Goal: Complete application form: Complete application form

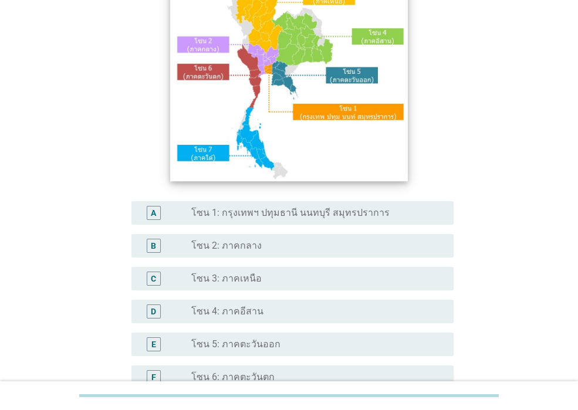
scroll to position [117, 0]
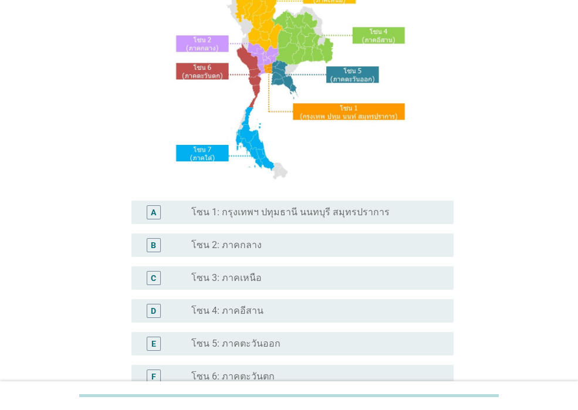
click at [287, 209] on label "โซน 1: กรุงเทพฯ ปทุมธานี นนทบุรี สมุทรปราการ" at bounding box center [290, 213] width 198 height 12
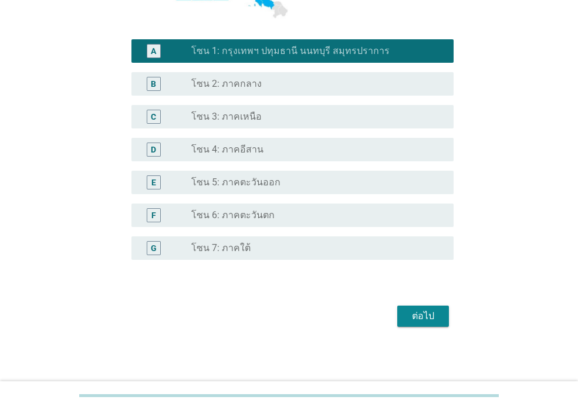
scroll to position [280, 0]
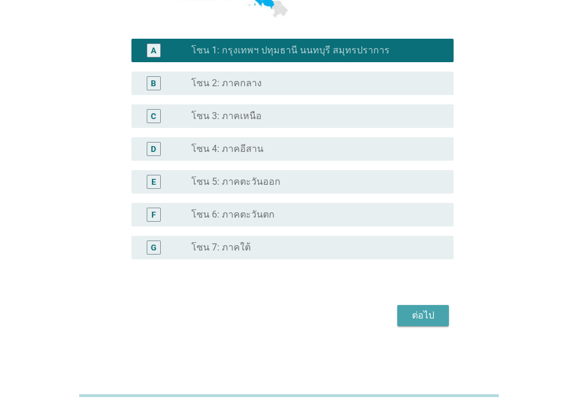
click at [415, 314] on div "ต่อไป" at bounding box center [423, 316] width 33 height 14
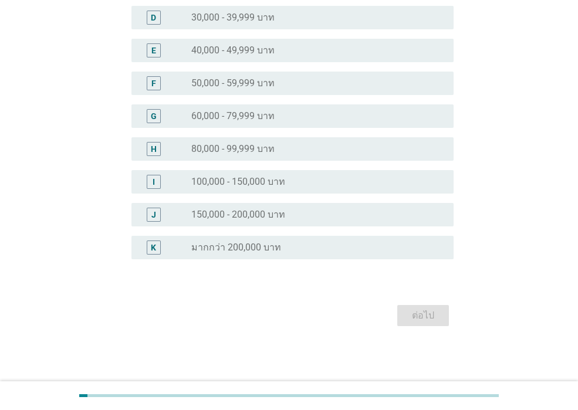
scroll to position [0, 0]
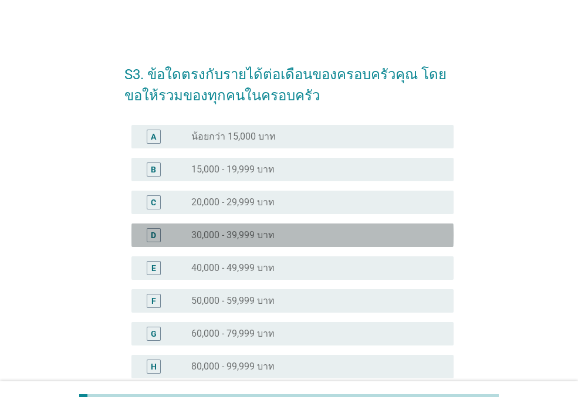
click at [282, 243] on div "D radio_button_unchecked 30,000 - 39,999 บาท" at bounding box center [293, 235] width 322 height 23
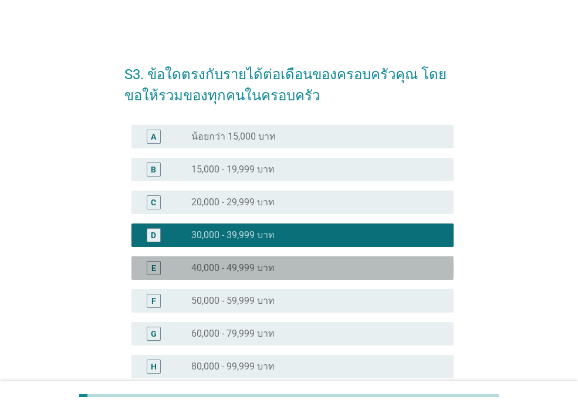
click at [280, 270] on div "radio_button_unchecked 40,000 - 49,999 บาท" at bounding box center [313, 268] width 244 height 12
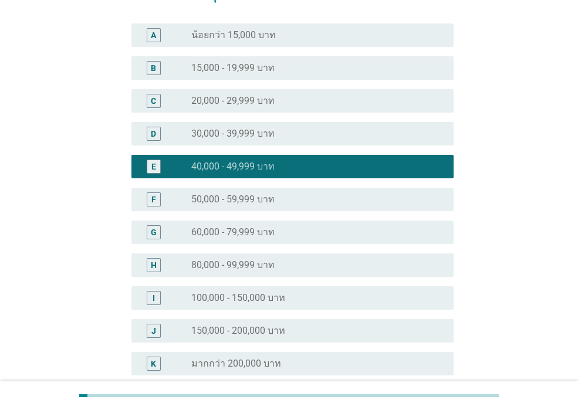
scroll to position [218, 0]
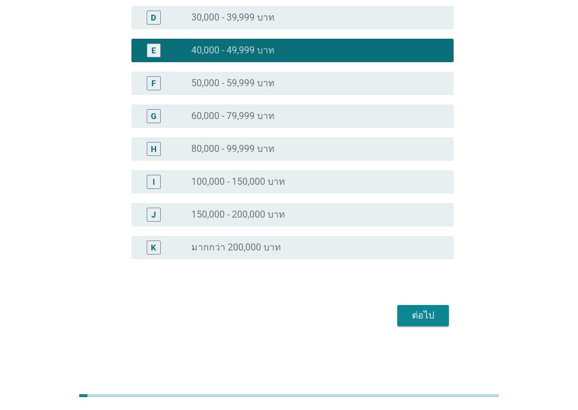
click at [418, 318] on div "ต่อไป" at bounding box center [423, 316] width 33 height 14
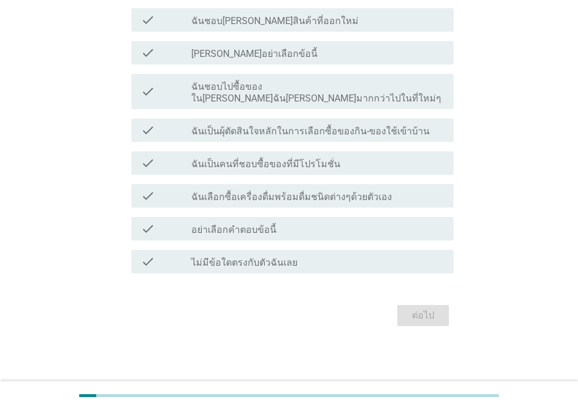
scroll to position [0, 0]
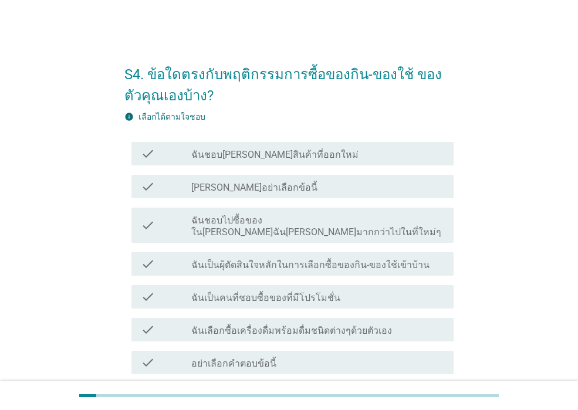
click at [320, 153] on div "check_box_outline_blank ฉันชอบ[PERSON_NAME]สินค้าที่ออกใหม่" at bounding box center [317, 154] width 253 height 14
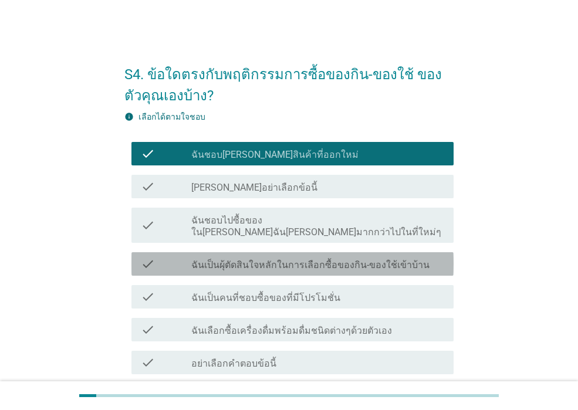
click at [312, 260] on label "ฉันเป็นผุ้ตัดสินใจหลักในการเลือกซื้อของกิน-ของใช้เข้าบ้าน" at bounding box center [310, 266] width 238 height 12
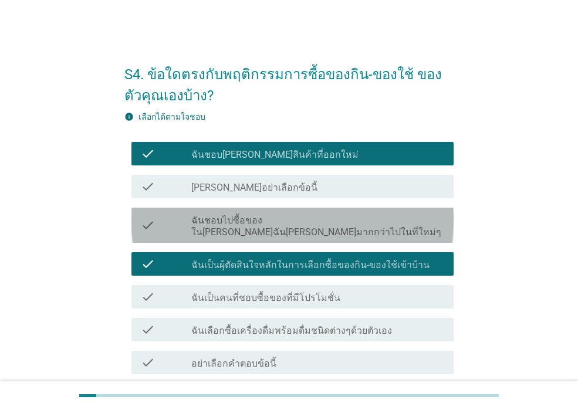
click at [306, 218] on label "ฉันชอบไปซื้อของใน[PERSON_NAME]ฉัน[PERSON_NAME]มากกว่าไปในที่ใหม่ๆ" at bounding box center [317, 226] width 253 height 23
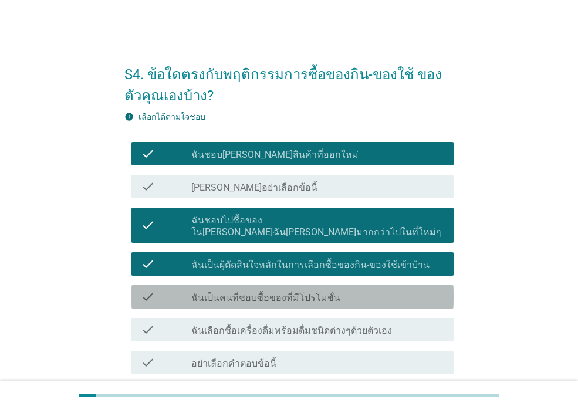
click at [312, 292] on label "ฉันเป็นคนที่ชอบซื้อของที่มีโปรโมชั่น" at bounding box center [265, 298] width 149 height 12
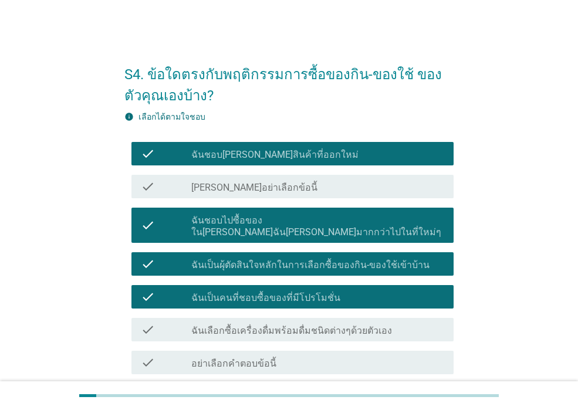
click at [387, 323] on div "check_box_outline_blank ฉันเลือกซื้อเครื่องดื่มพร้อมดื่มชนิดต่างๆด้วยตัวเอง" at bounding box center [317, 330] width 253 height 14
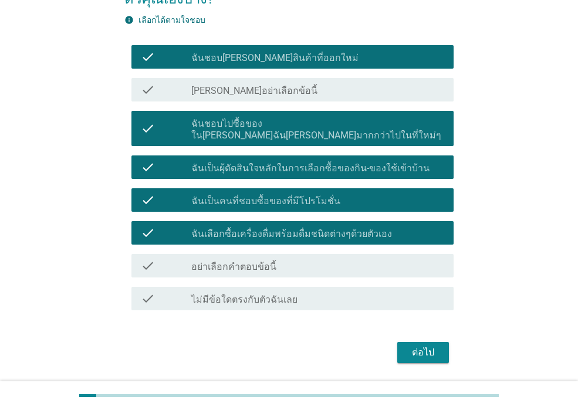
scroll to position [117, 0]
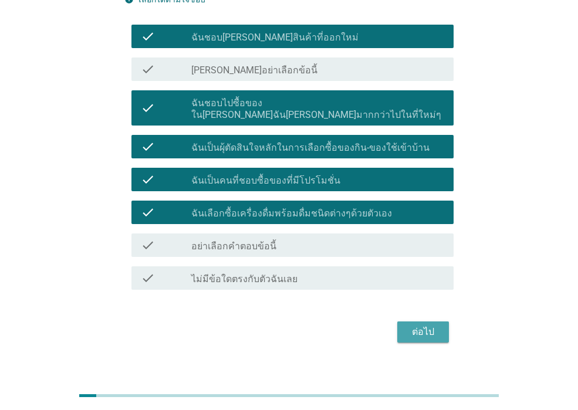
click at [413, 325] on div "ต่อไป" at bounding box center [423, 332] width 33 height 14
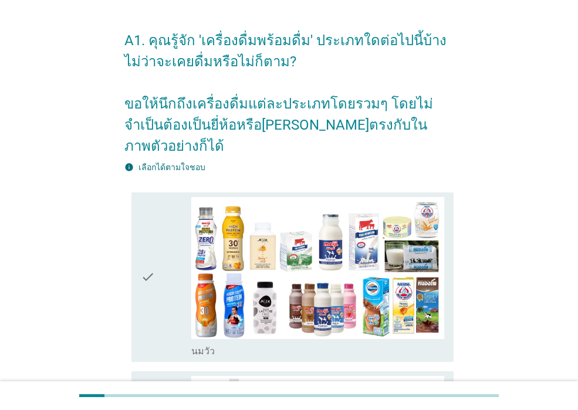
scroll to position [0, 0]
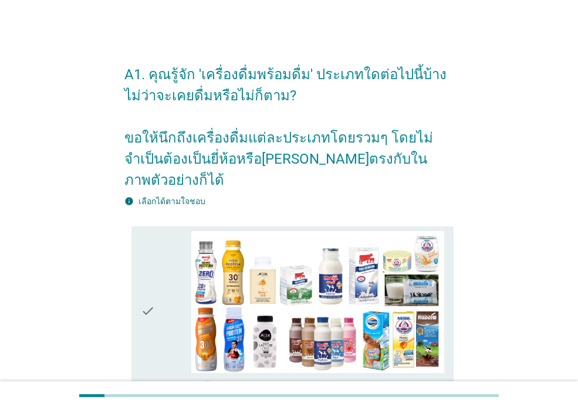
click at [142, 286] on icon "check" at bounding box center [148, 311] width 14 height 160
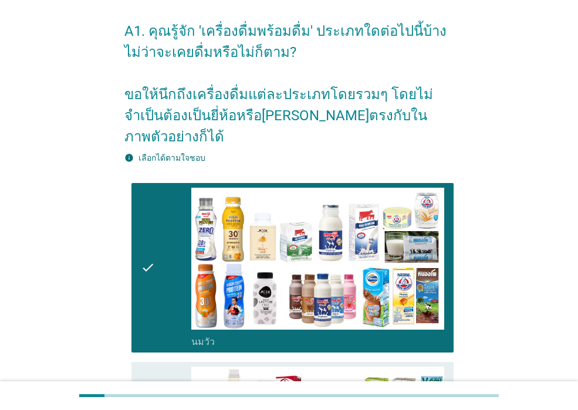
scroll to position [235, 0]
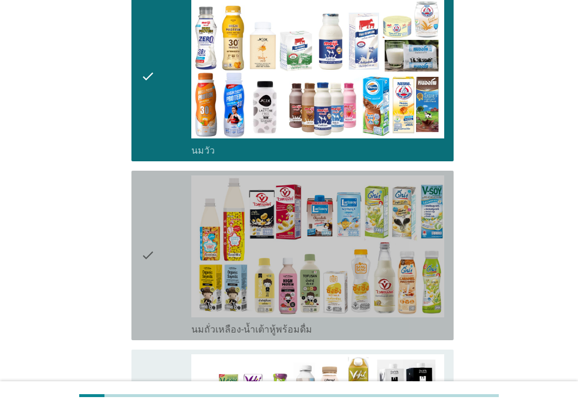
click at [144, 272] on icon "check" at bounding box center [148, 256] width 14 height 160
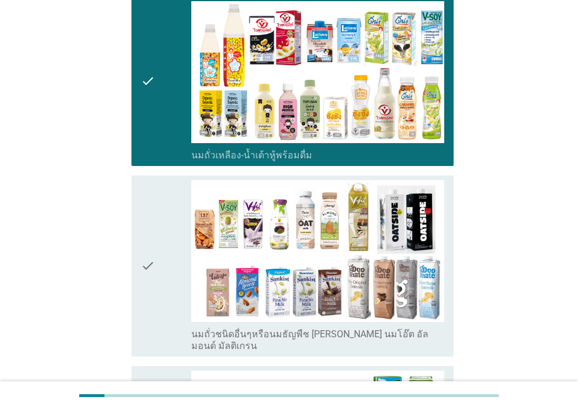
scroll to position [411, 0]
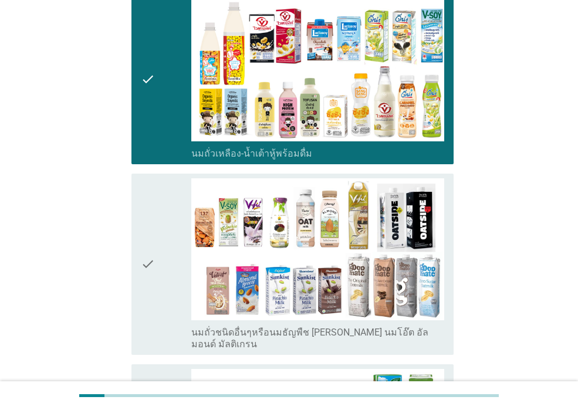
click at [140, 282] on div "check check_box_outline_blank นมถั่วชนิดอื่นๆหรือนมธัญพืช [PERSON_NAME] นมโอ๊ต …" at bounding box center [293, 264] width 322 height 181
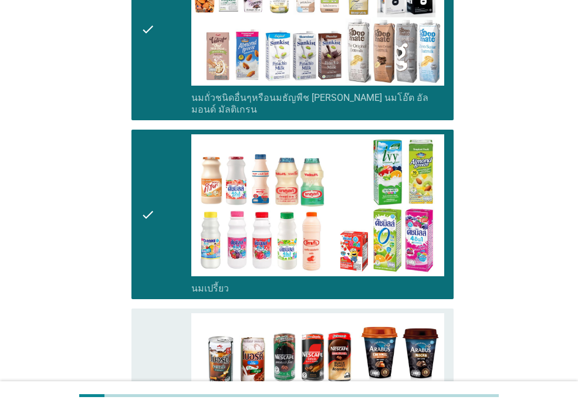
click at [143, 354] on icon "check" at bounding box center [148, 394] width 14 height 160
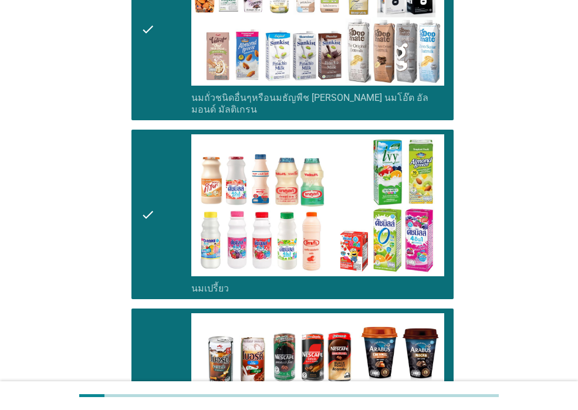
scroll to position [881, 0]
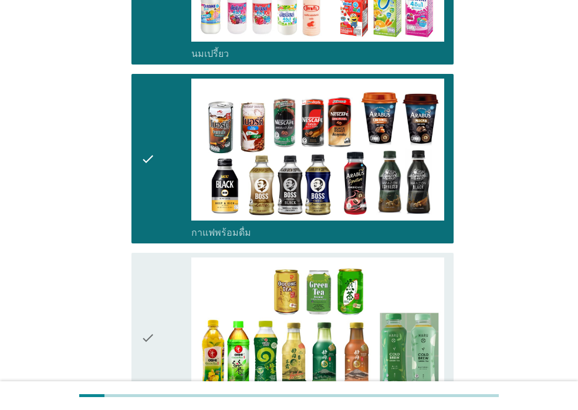
click at [142, 342] on icon "check" at bounding box center [148, 338] width 14 height 160
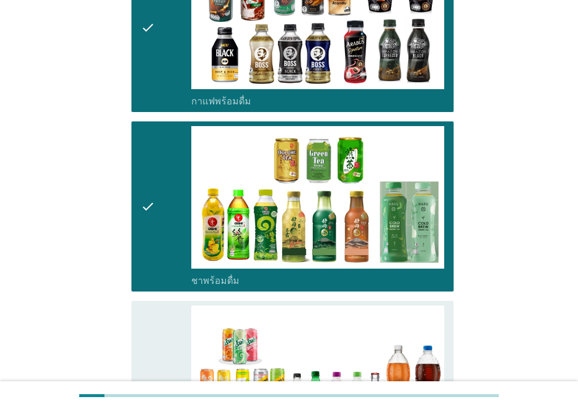
scroll to position [1116, 0]
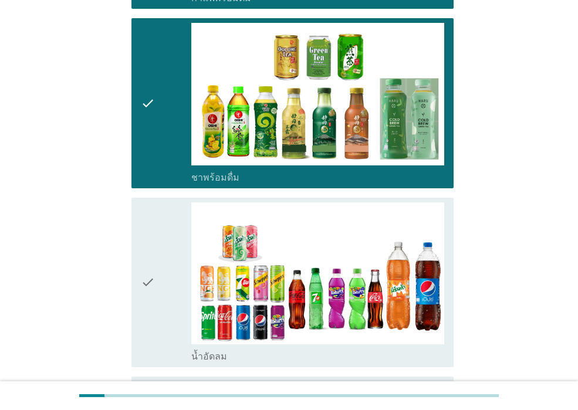
click at [143, 327] on icon "check" at bounding box center [148, 283] width 14 height 160
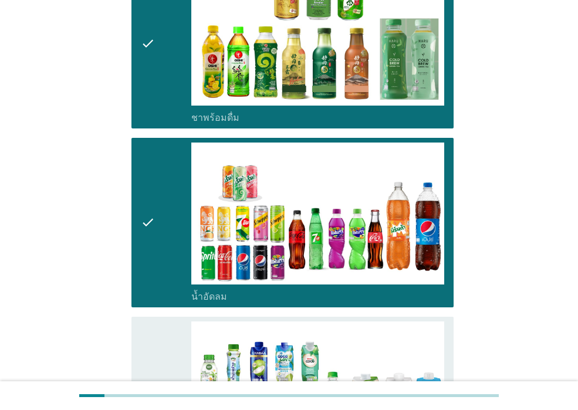
scroll to position [1292, 0]
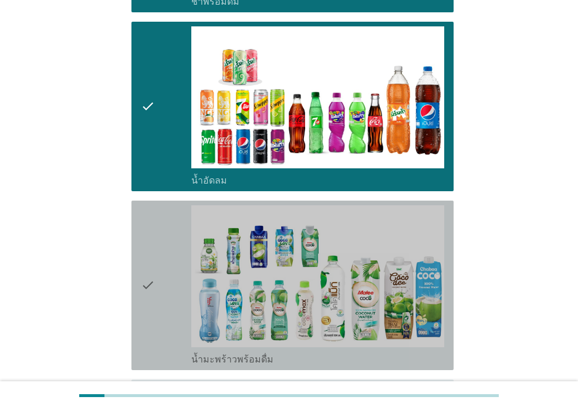
click at [156, 295] on div "check" at bounding box center [166, 286] width 51 height 160
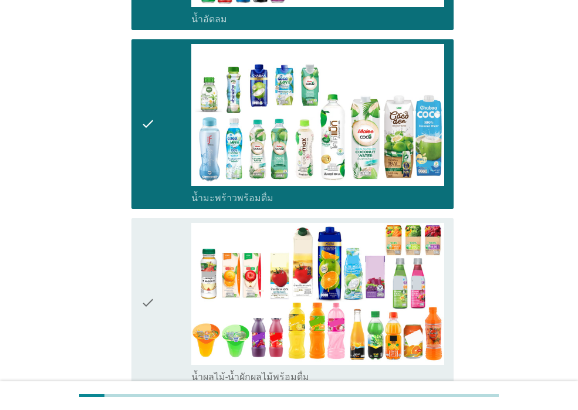
scroll to position [1527, 0]
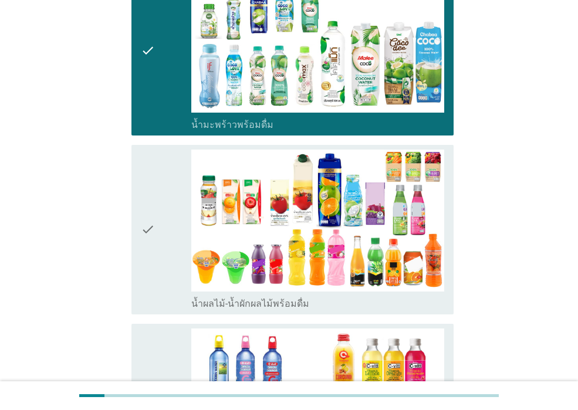
click at [161, 255] on div "check" at bounding box center [166, 230] width 51 height 160
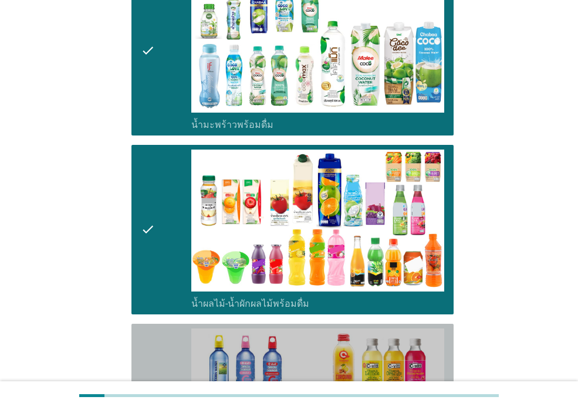
click at [162, 329] on div "check" at bounding box center [166, 409] width 51 height 160
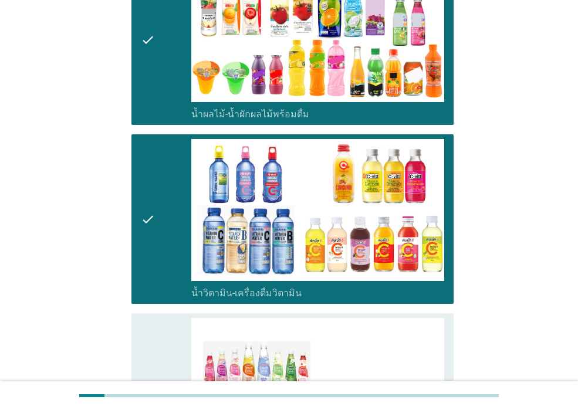
scroll to position [1820, 0]
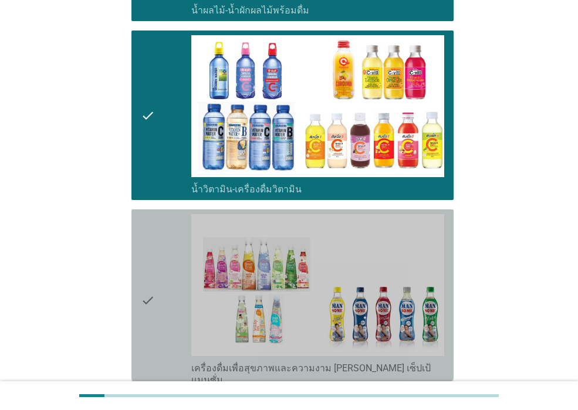
click at [162, 325] on div "check" at bounding box center [166, 300] width 51 height 172
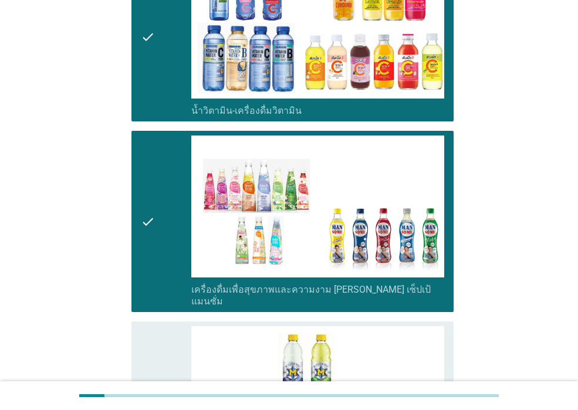
scroll to position [2055, 0]
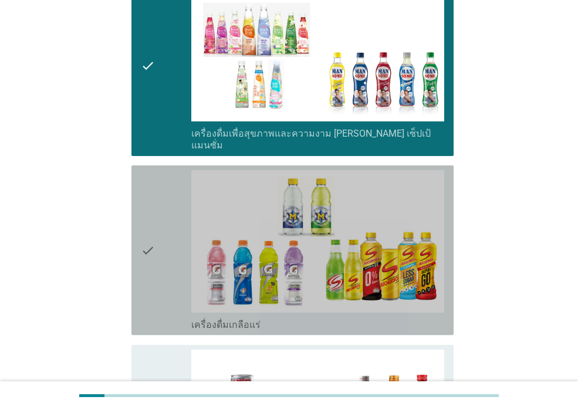
click at [167, 250] on div "check" at bounding box center [166, 250] width 51 height 160
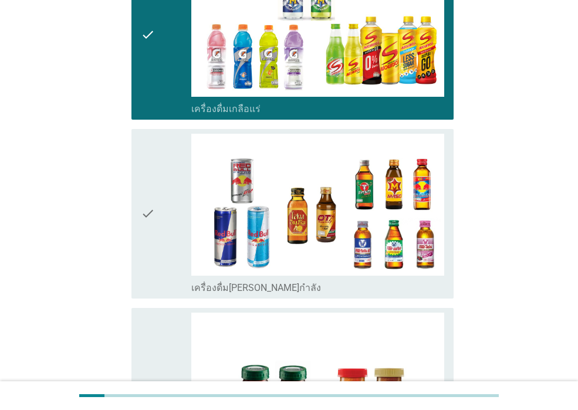
scroll to position [2290, 0]
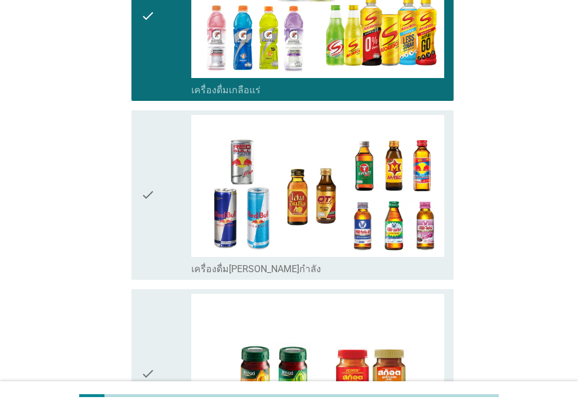
click at [157, 205] on div "check" at bounding box center [166, 195] width 51 height 160
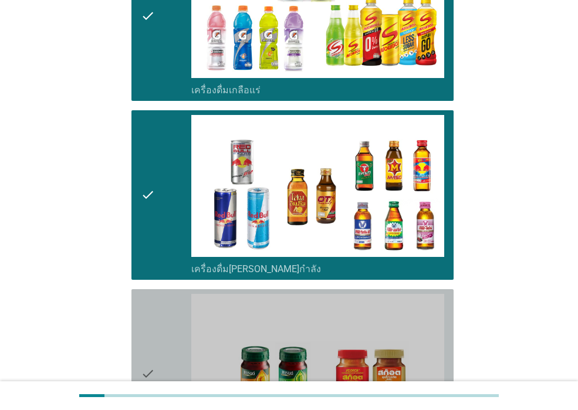
click at [156, 297] on div "check" at bounding box center [166, 374] width 51 height 160
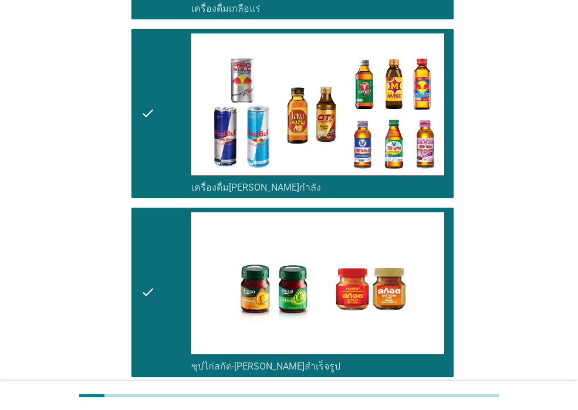
scroll to position [2464, 0]
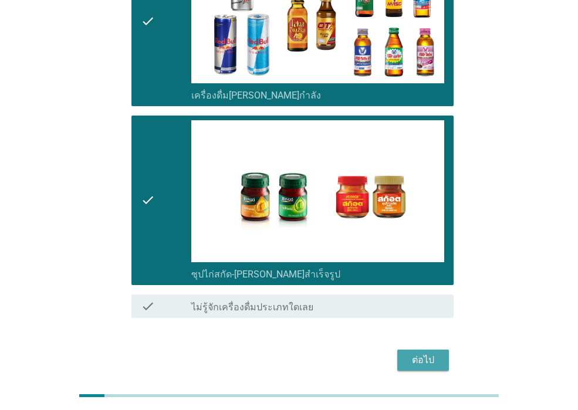
click at [419, 354] on div "ต่อไป" at bounding box center [423, 361] width 33 height 14
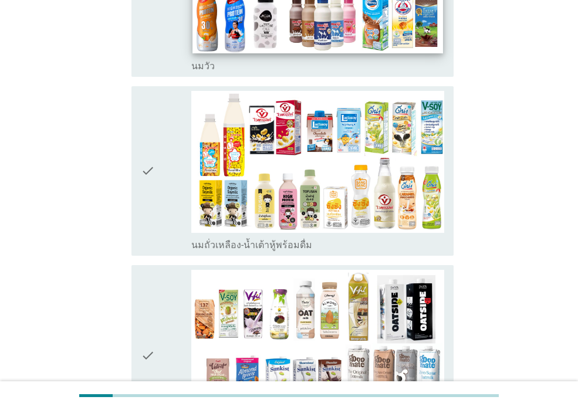
scroll to position [59, 0]
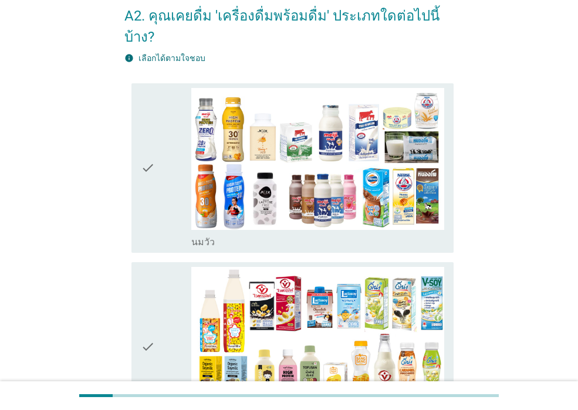
click at [151, 173] on icon "check" at bounding box center [148, 168] width 14 height 160
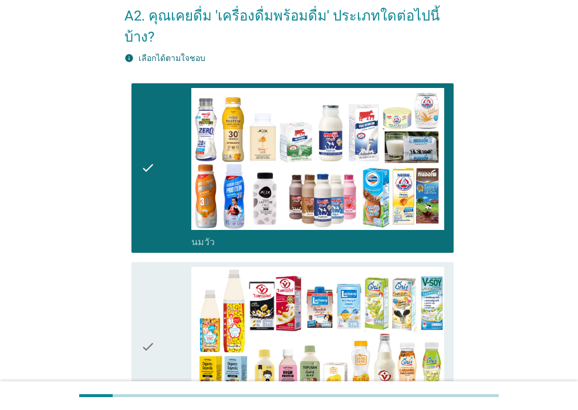
click at [156, 280] on div "check" at bounding box center [166, 347] width 51 height 160
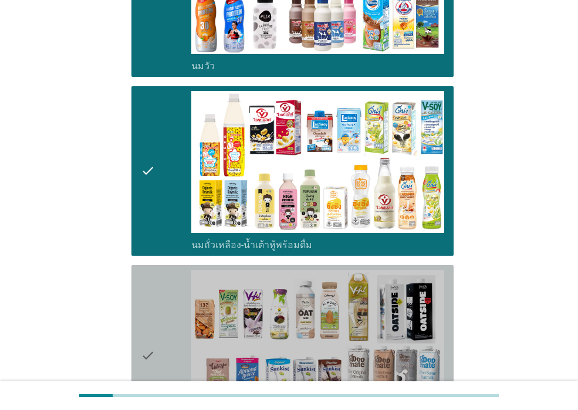
click at [156, 280] on div "check" at bounding box center [166, 356] width 51 height 172
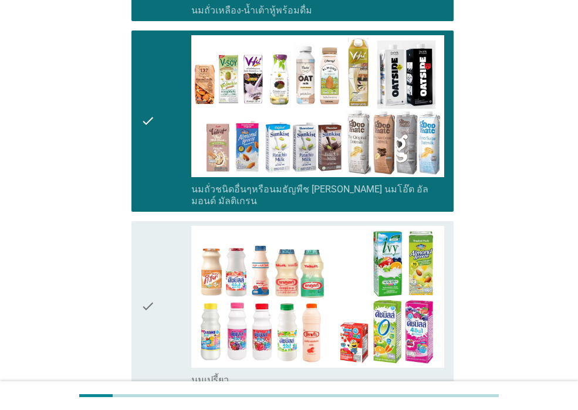
click at [156, 280] on div "check" at bounding box center [166, 306] width 51 height 160
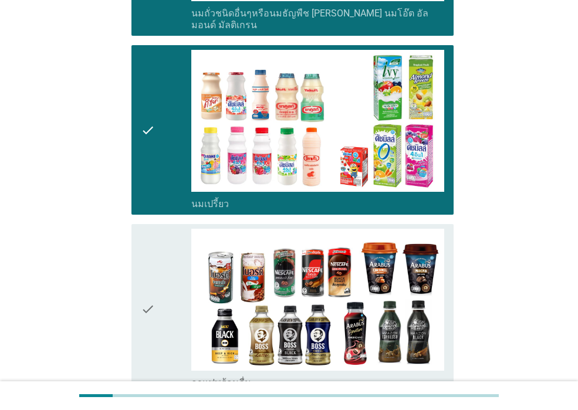
click at [155, 280] on icon "check" at bounding box center [148, 309] width 14 height 160
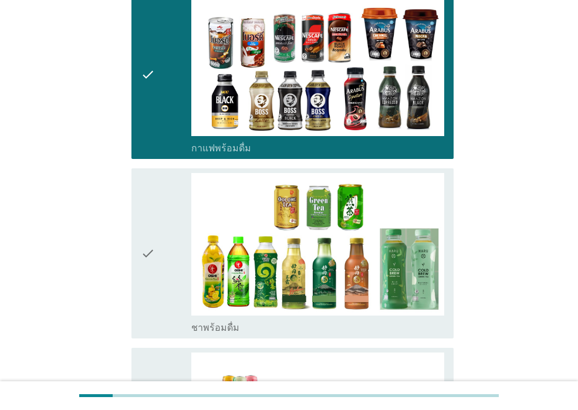
click at [155, 280] on icon "check" at bounding box center [148, 253] width 14 height 160
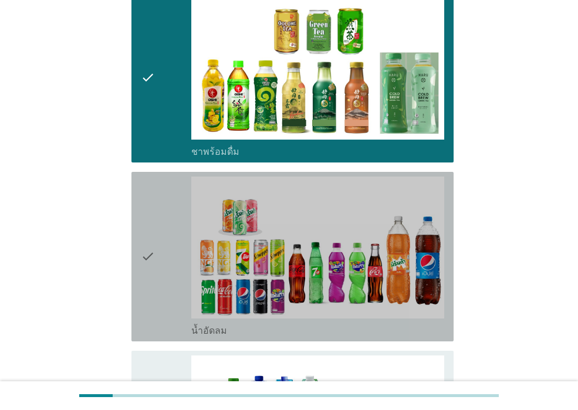
click at [155, 280] on icon "check" at bounding box center [148, 257] width 14 height 160
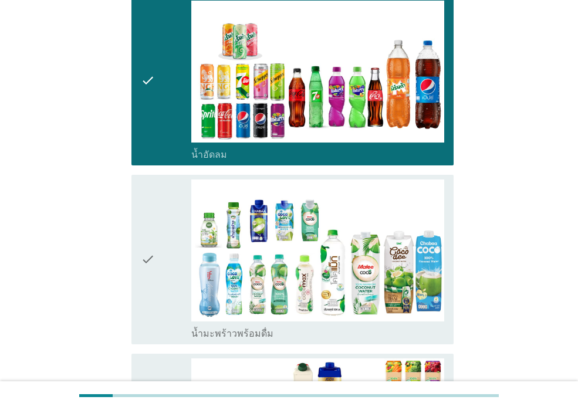
click at [154, 280] on icon "check" at bounding box center [148, 260] width 14 height 160
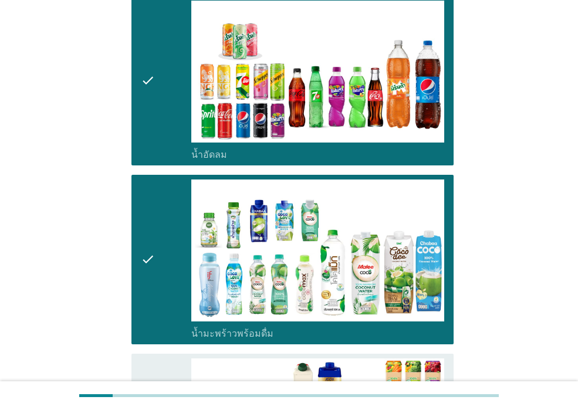
scroll to position [1468, 0]
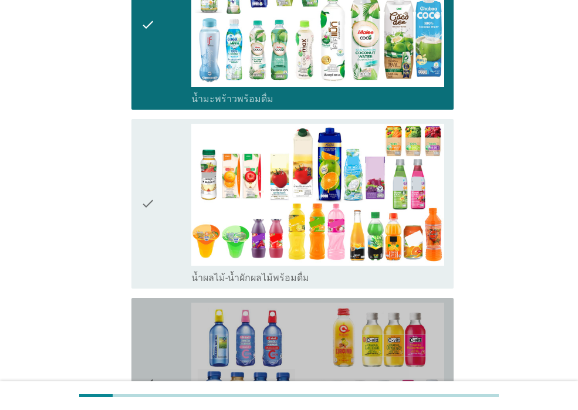
click at [154, 303] on icon "check" at bounding box center [148, 383] width 14 height 160
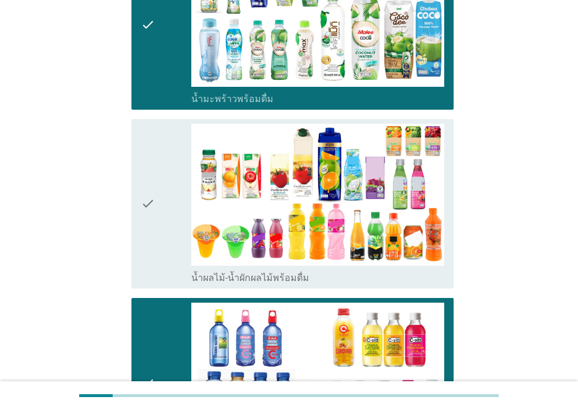
click at [148, 243] on icon "check" at bounding box center [148, 204] width 14 height 160
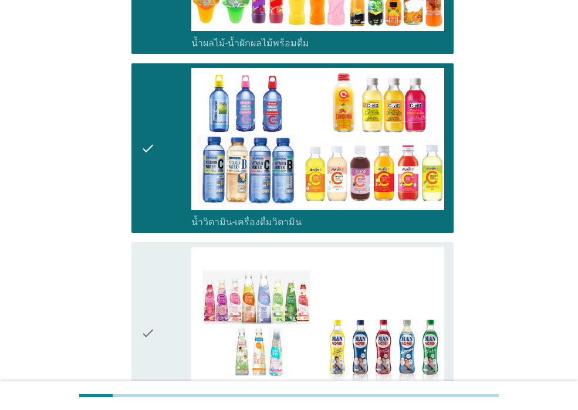
click at [148, 247] on icon "check" at bounding box center [148, 333] width 14 height 172
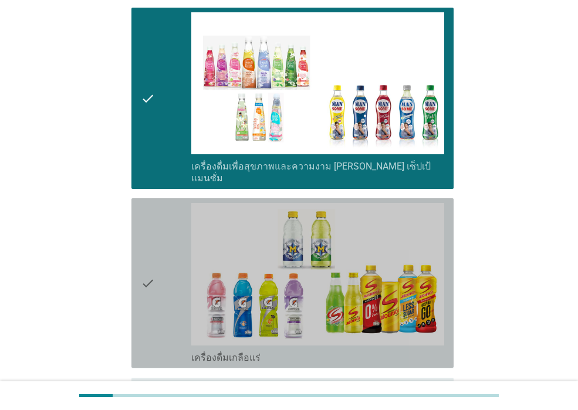
click at [150, 245] on icon "check" at bounding box center [148, 283] width 14 height 160
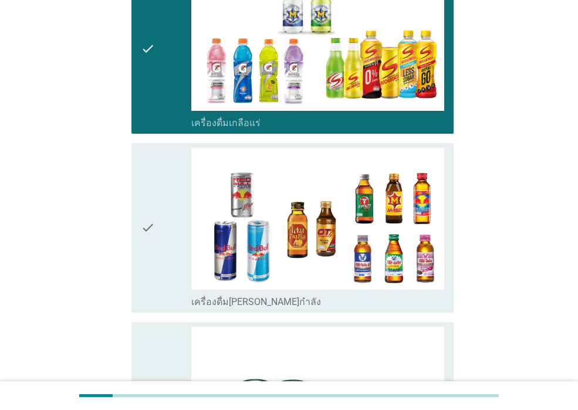
click at [150, 245] on icon "check" at bounding box center [148, 228] width 14 height 160
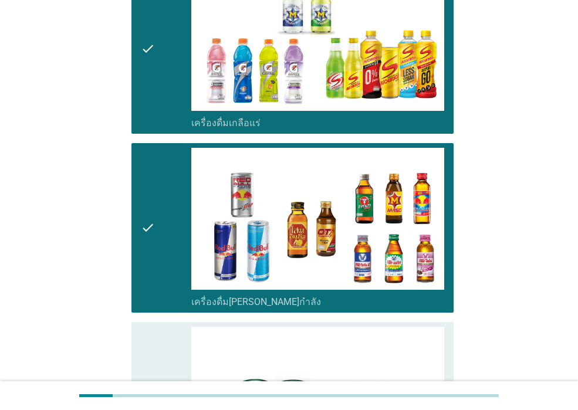
scroll to position [2349, 0]
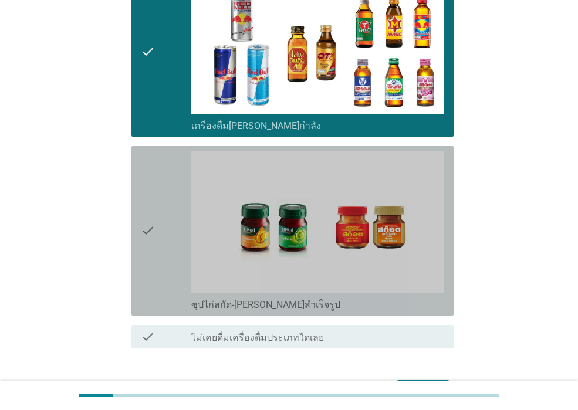
click at [150, 245] on icon "check" at bounding box center [148, 231] width 14 height 160
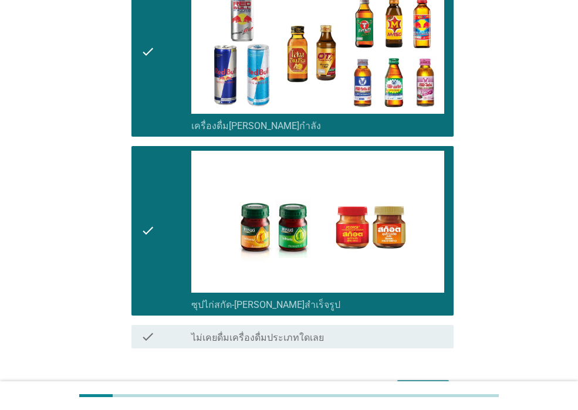
click at [424, 384] on div "ต่อไป" at bounding box center [423, 391] width 33 height 14
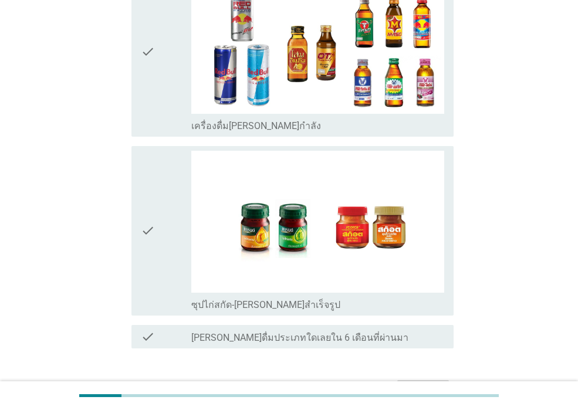
scroll to position [0, 0]
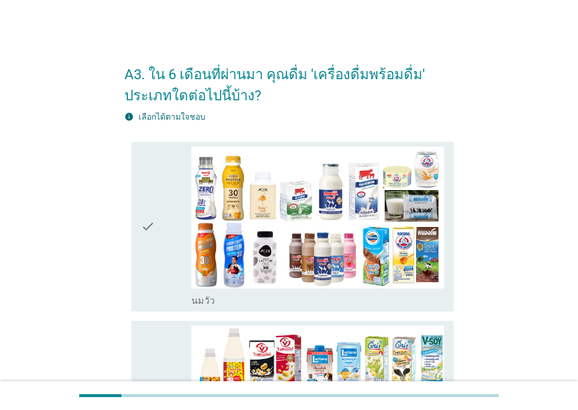
drag, startPoint x: 169, startPoint y: 277, endPoint x: 165, endPoint y: 295, distance: 18.7
click at [169, 282] on div "check" at bounding box center [166, 227] width 51 height 160
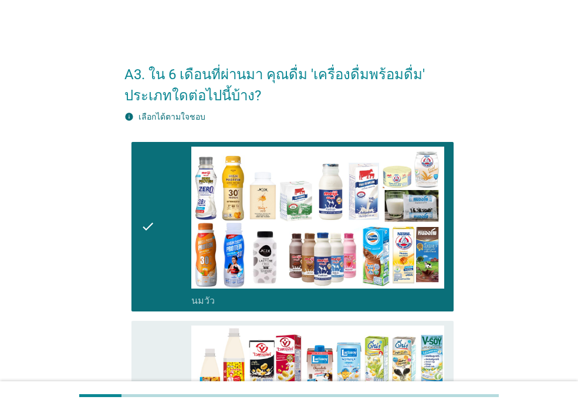
click at [160, 362] on div "check" at bounding box center [166, 406] width 51 height 160
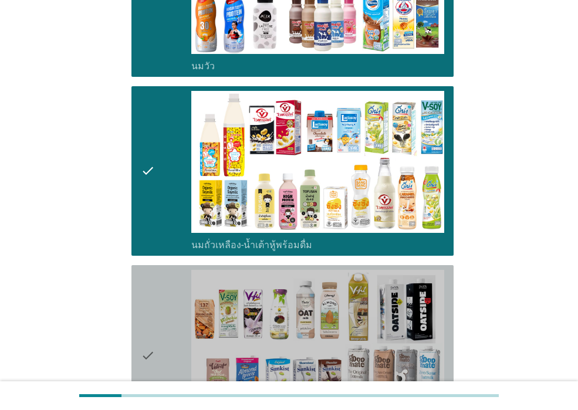
click at [157, 356] on div "check" at bounding box center [166, 356] width 51 height 172
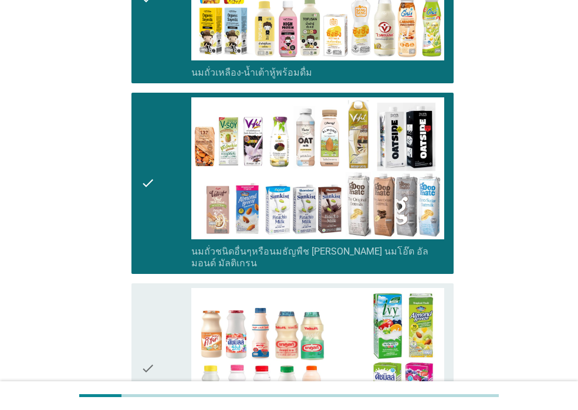
scroll to position [411, 0]
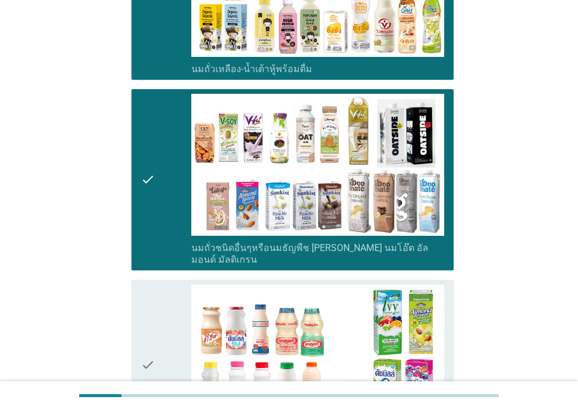
click at [157, 355] on div "check" at bounding box center [166, 365] width 51 height 160
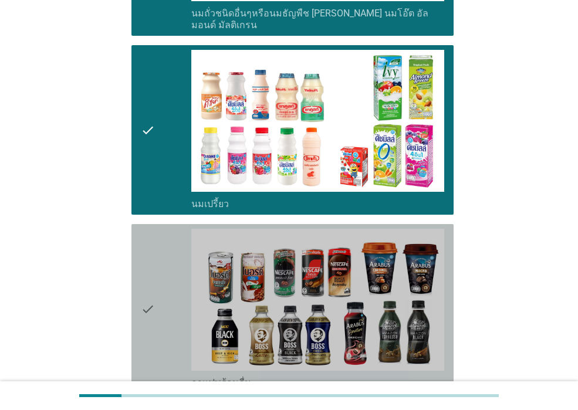
click at [159, 354] on div "check" at bounding box center [166, 309] width 51 height 160
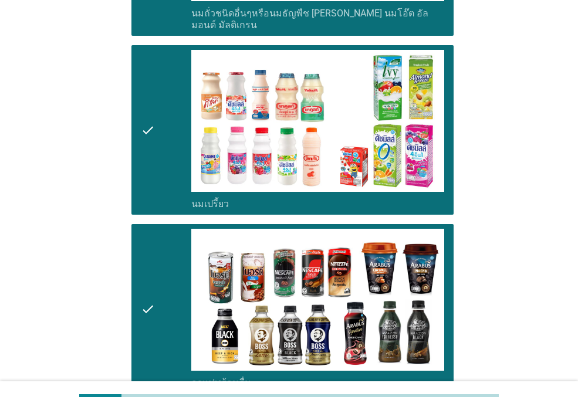
scroll to position [881, 0]
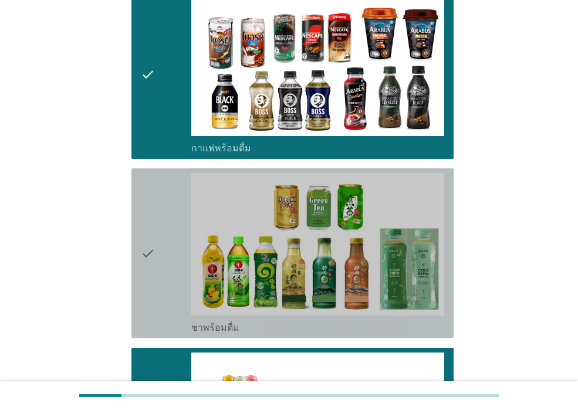
click at [154, 323] on div "check check_box_outline_blank ชาพร้อมดื่ม" at bounding box center [293, 254] width 322 height 170
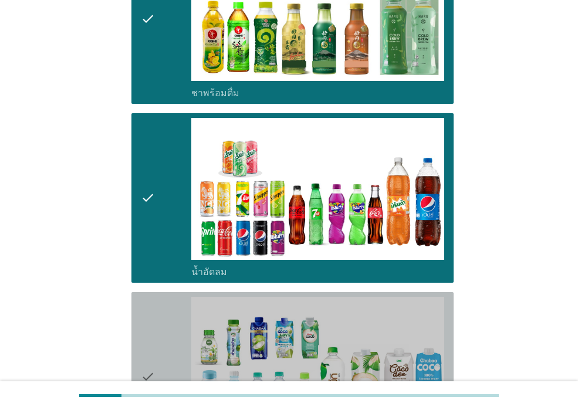
click at [154, 323] on icon "check" at bounding box center [148, 377] width 14 height 160
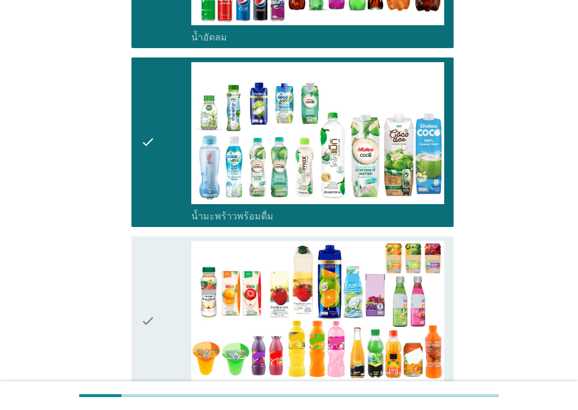
scroll to position [1409, 0]
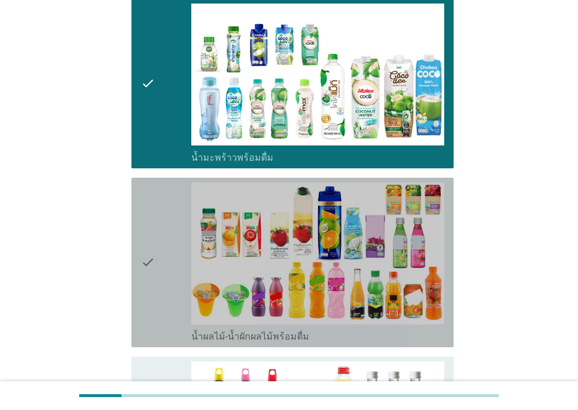
click at [154, 323] on icon "check" at bounding box center [148, 263] width 14 height 160
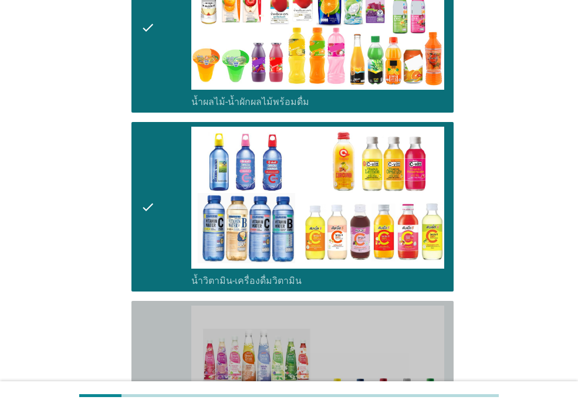
click at [156, 361] on div "check" at bounding box center [166, 392] width 51 height 172
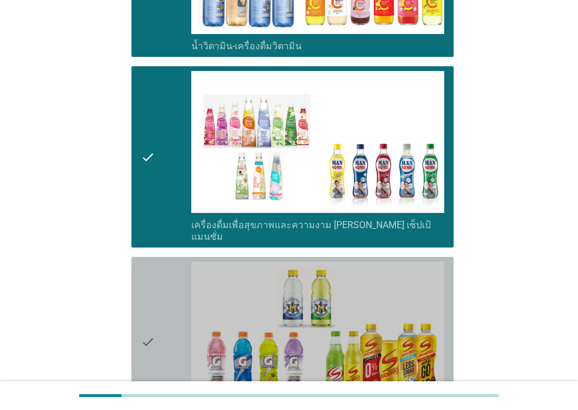
click at [155, 358] on icon "check" at bounding box center [148, 342] width 14 height 160
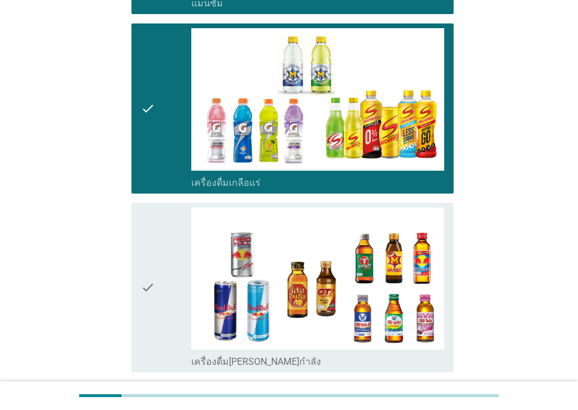
scroll to position [2114, 0]
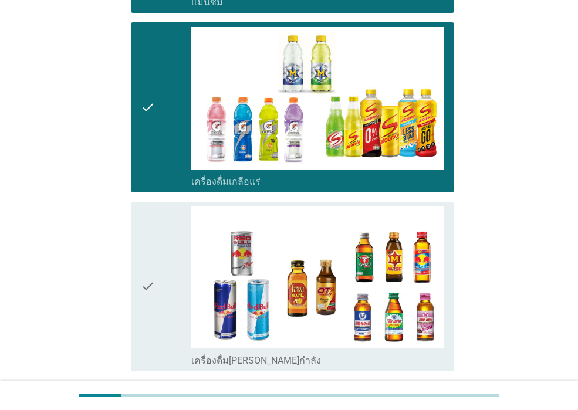
click at [160, 317] on div "check" at bounding box center [166, 287] width 51 height 160
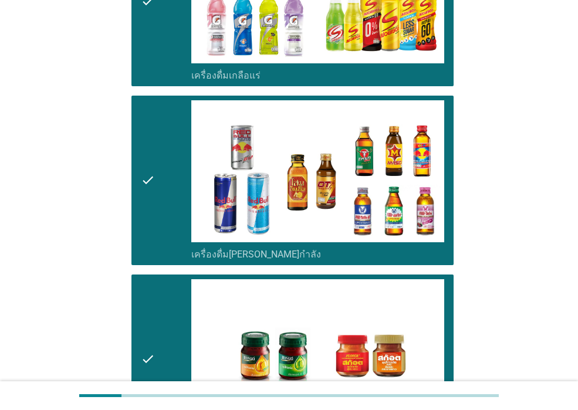
scroll to position [2349, 0]
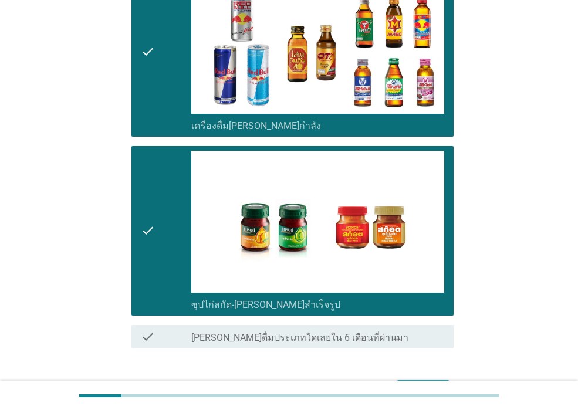
click at [410, 384] on div "ต่อไป" at bounding box center [423, 391] width 33 height 14
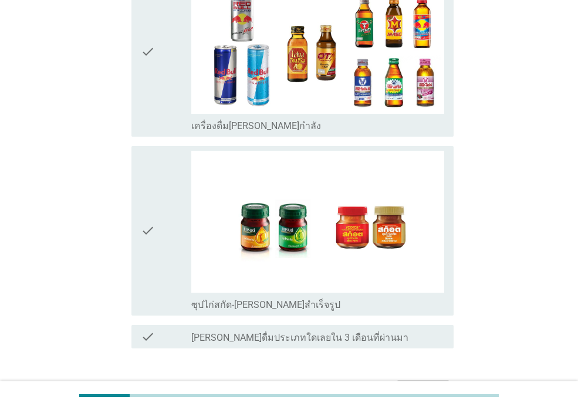
scroll to position [0, 0]
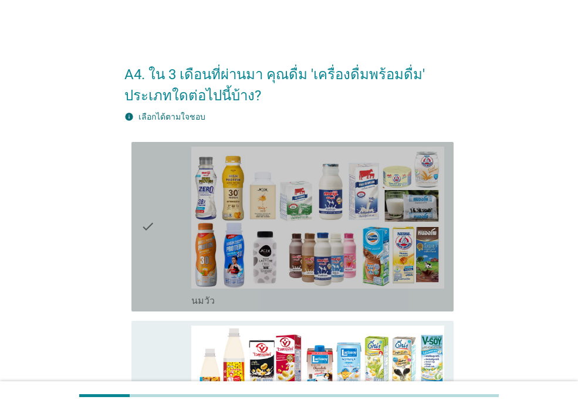
click at [166, 245] on div "check" at bounding box center [166, 227] width 51 height 160
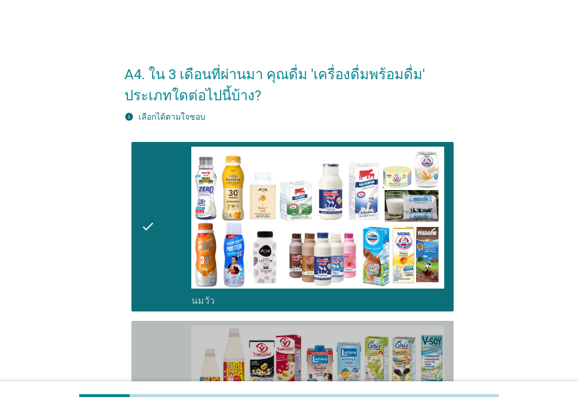
click at [168, 354] on div "check" at bounding box center [166, 406] width 51 height 160
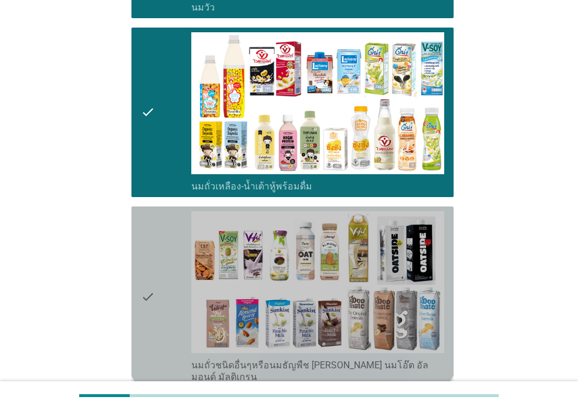
click at [165, 332] on div "check" at bounding box center [166, 297] width 51 height 172
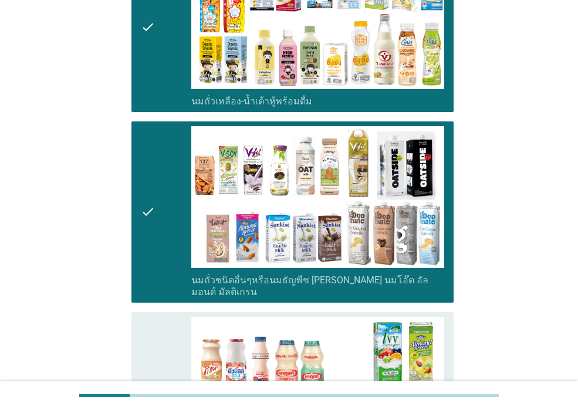
scroll to position [529, 0]
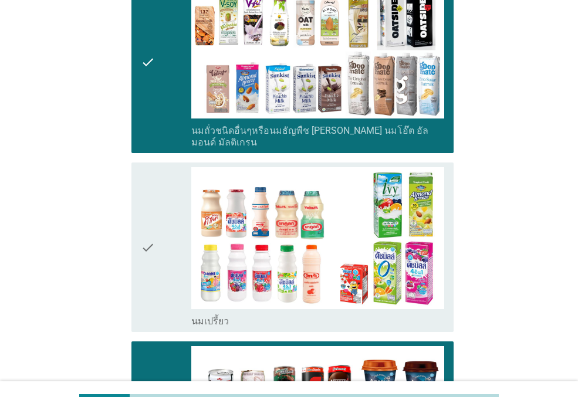
click at [160, 299] on div "check" at bounding box center [166, 247] width 51 height 160
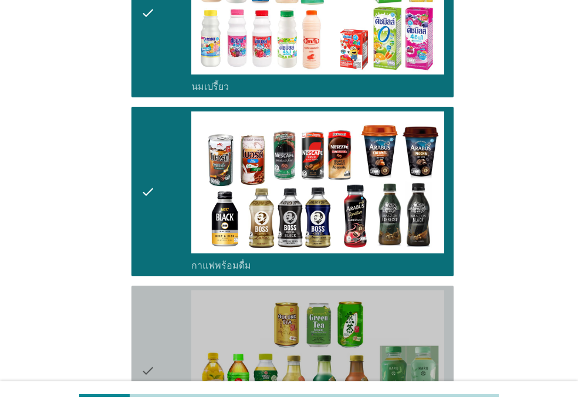
click at [161, 302] on div "check" at bounding box center [166, 371] width 51 height 160
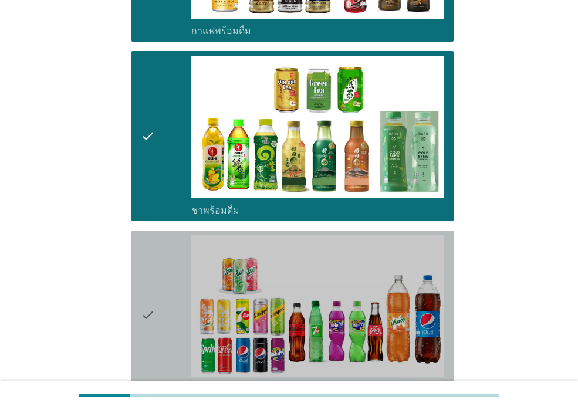
click at [161, 304] on div "check" at bounding box center [166, 315] width 51 height 160
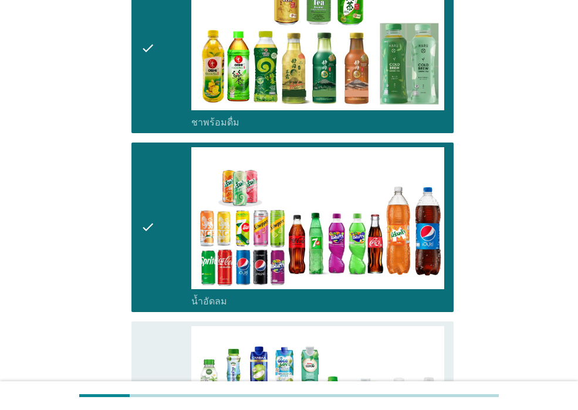
scroll to position [1233, 0]
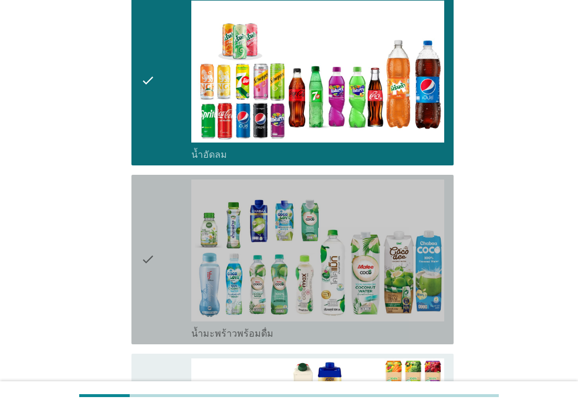
click at [161, 305] on div "check" at bounding box center [166, 260] width 51 height 160
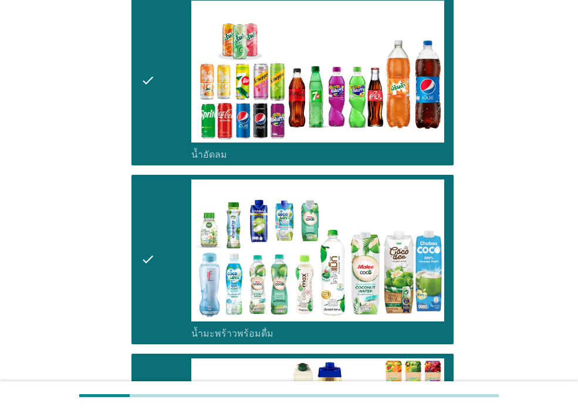
scroll to position [1527, 0]
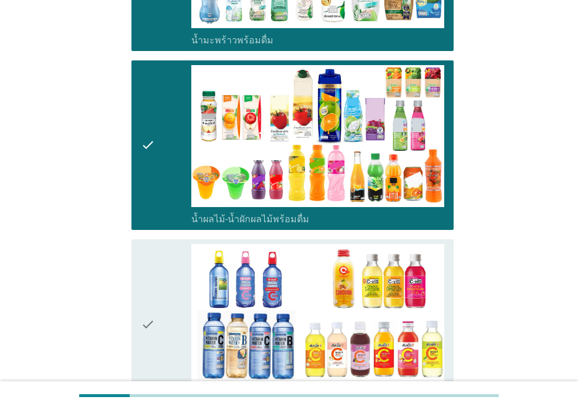
click at [154, 362] on icon "check" at bounding box center [148, 324] width 14 height 160
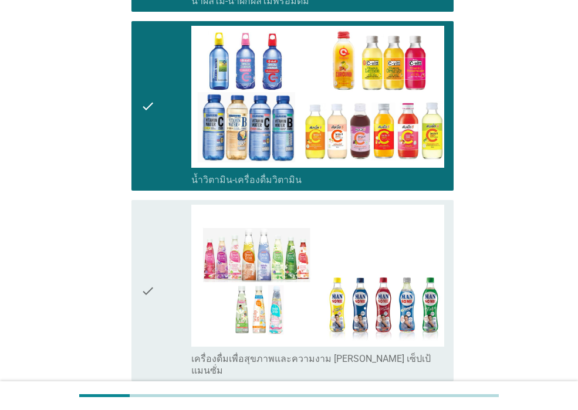
scroll to position [1762, 0]
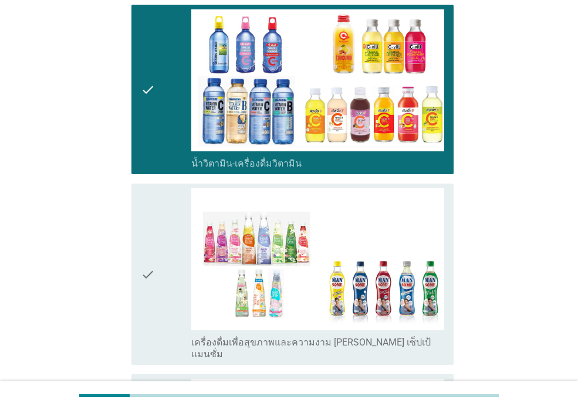
click at [158, 295] on div "check" at bounding box center [166, 275] width 51 height 172
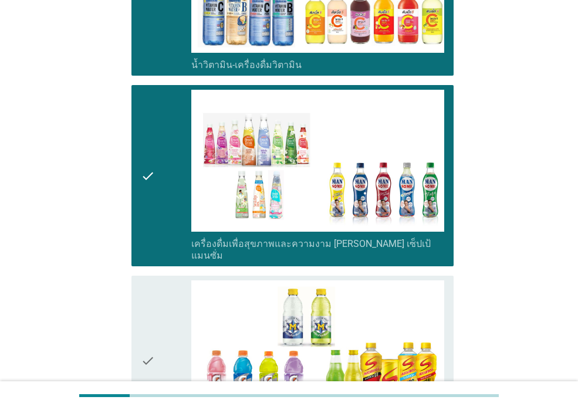
scroll to position [1997, 0]
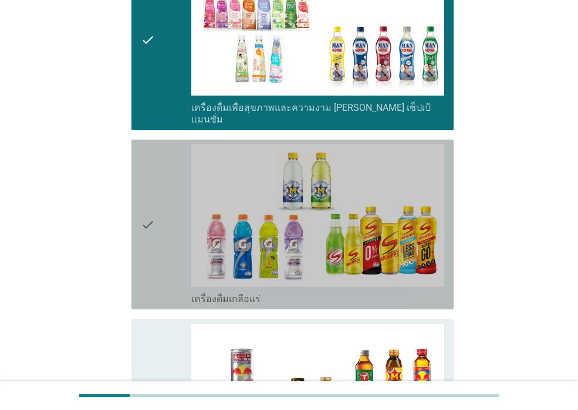
click at [159, 278] on div "check" at bounding box center [166, 224] width 51 height 160
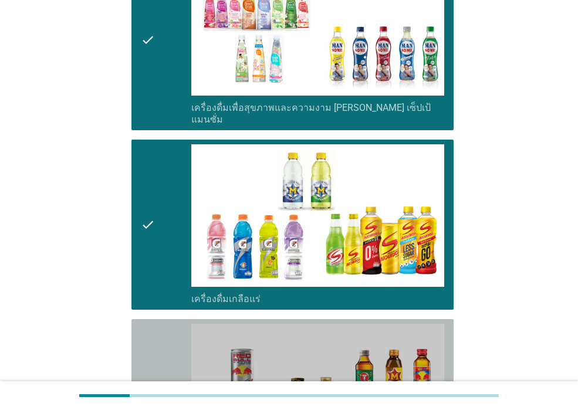
click at [159, 324] on div "check" at bounding box center [166, 404] width 51 height 160
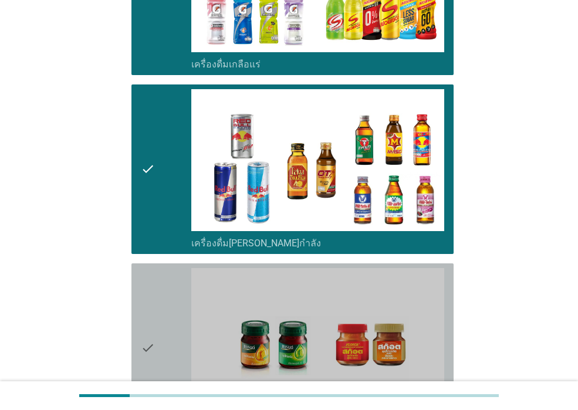
click at [161, 324] on div "check" at bounding box center [166, 348] width 51 height 160
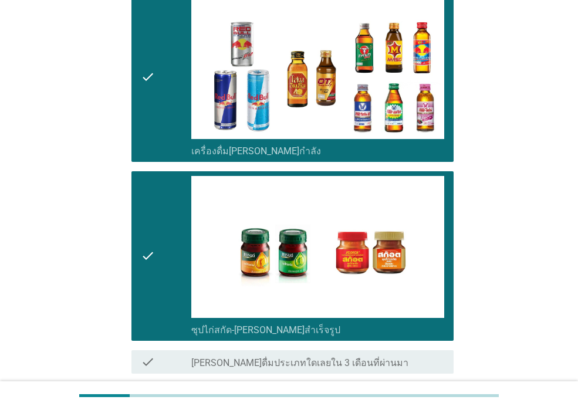
scroll to position [2401, 0]
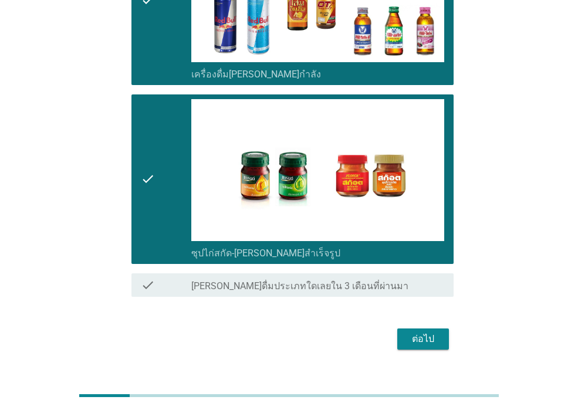
click at [411, 332] on div "ต่อไป" at bounding box center [423, 339] width 33 height 14
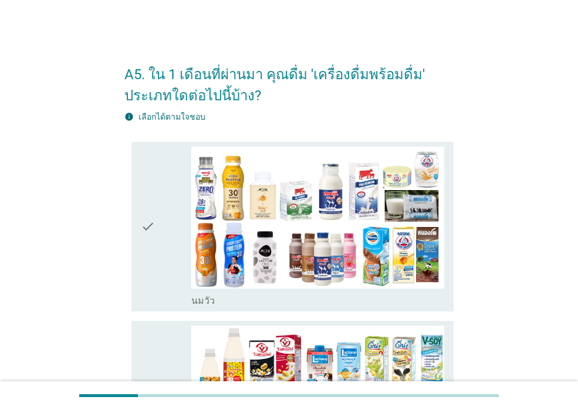
click at [157, 281] on div "check" at bounding box center [166, 227] width 51 height 160
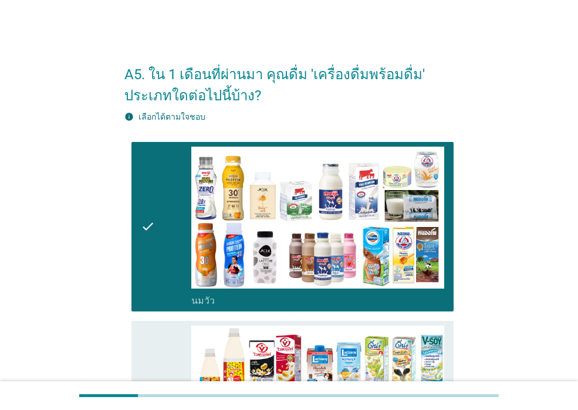
click at [160, 351] on div "check" at bounding box center [166, 406] width 51 height 160
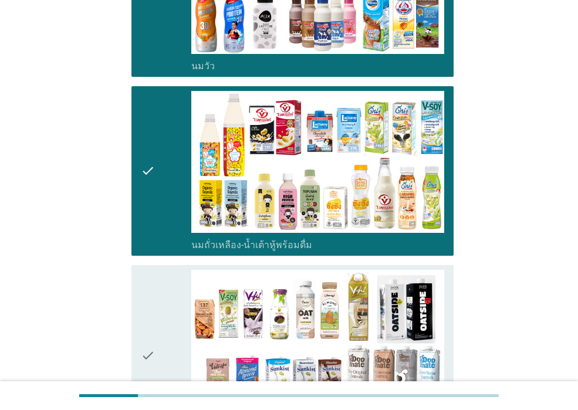
click at [160, 346] on div "check" at bounding box center [166, 356] width 51 height 172
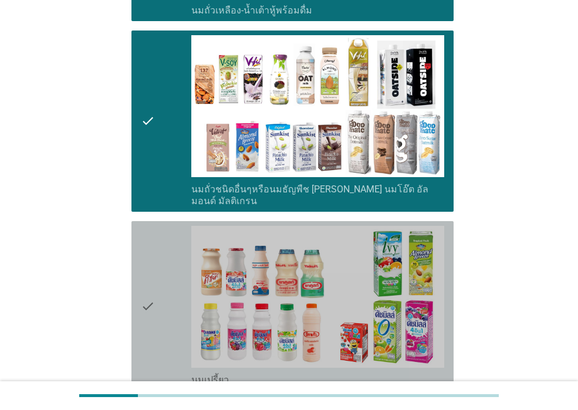
click at [161, 344] on div "check" at bounding box center [166, 306] width 51 height 160
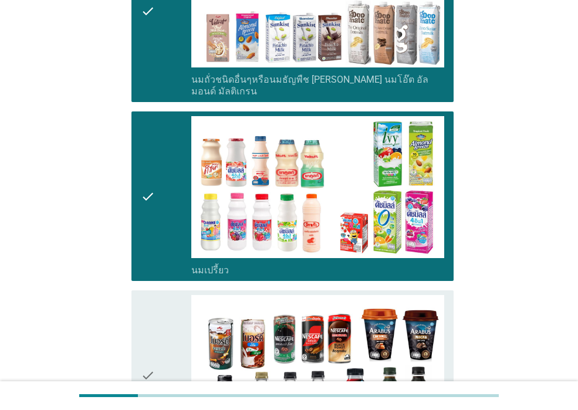
scroll to position [763, 0]
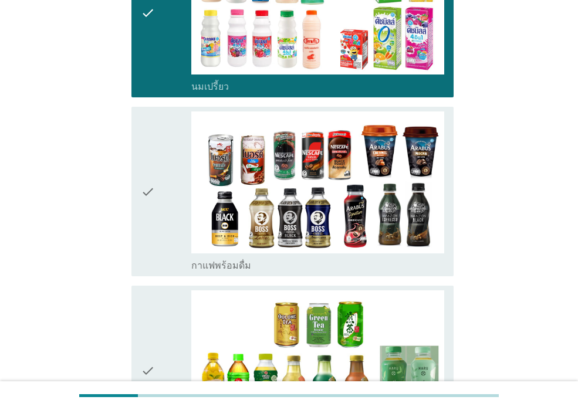
click at [161, 344] on div "check" at bounding box center [166, 371] width 51 height 160
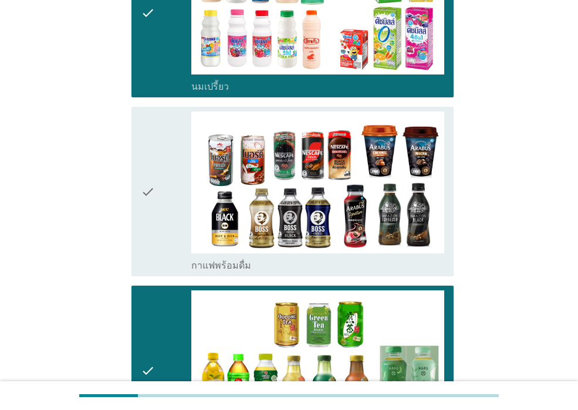
click at [156, 237] on div "check" at bounding box center [166, 192] width 51 height 160
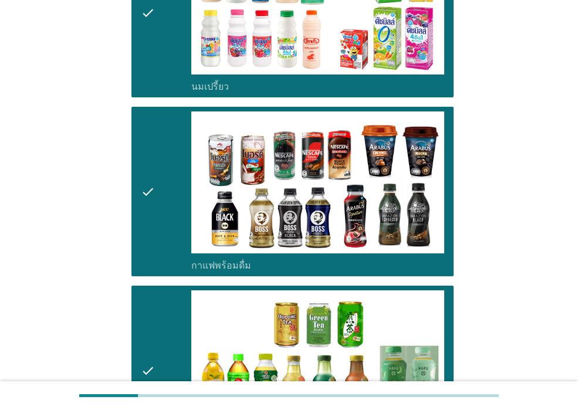
scroll to position [998, 0]
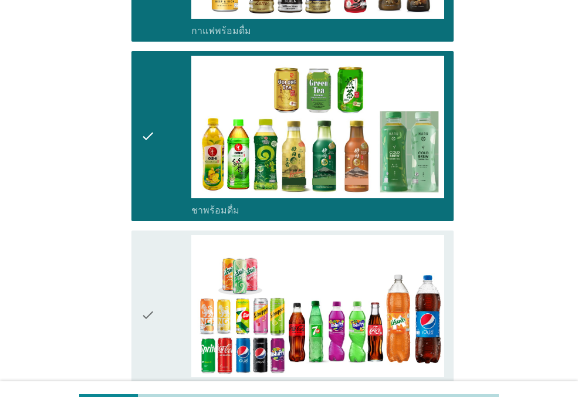
click at [156, 249] on div "check" at bounding box center [166, 315] width 51 height 160
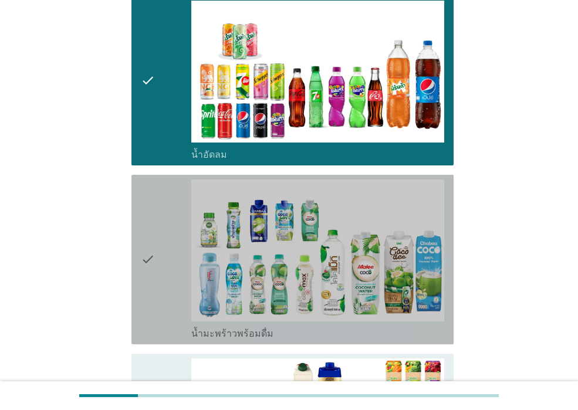
click at [155, 252] on icon "check" at bounding box center [148, 260] width 14 height 160
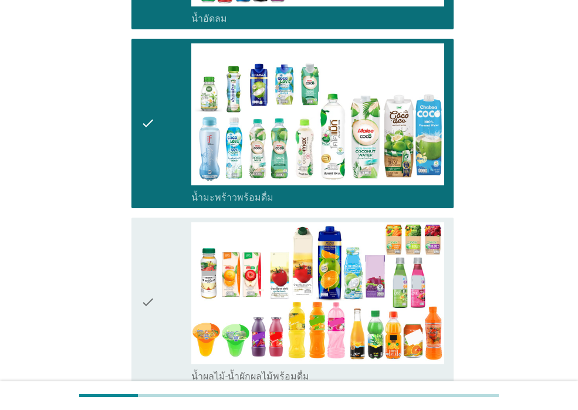
scroll to position [1468, 0]
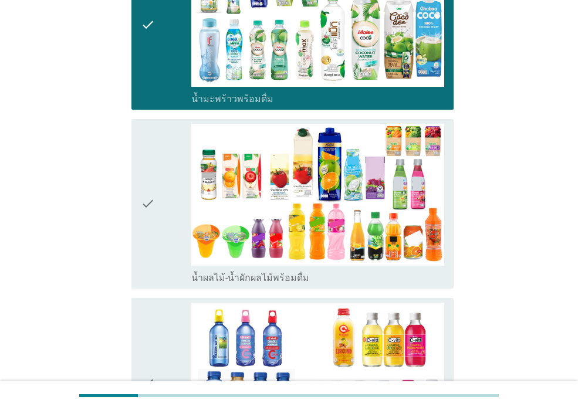
click at [155, 252] on icon "check" at bounding box center [148, 204] width 14 height 160
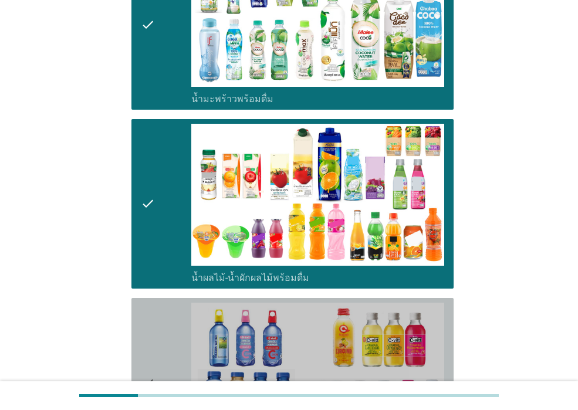
click at [142, 343] on icon "check" at bounding box center [148, 383] width 14 height 160
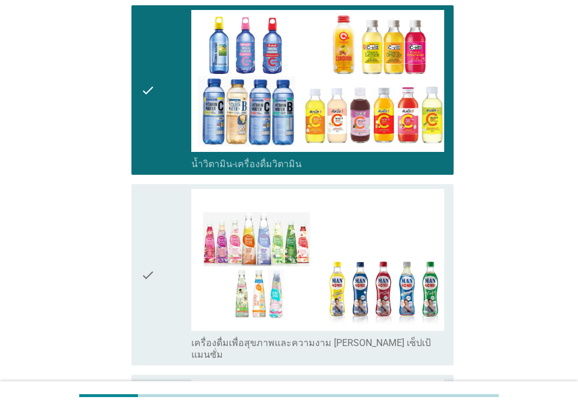
scroll to position [1762, 0]
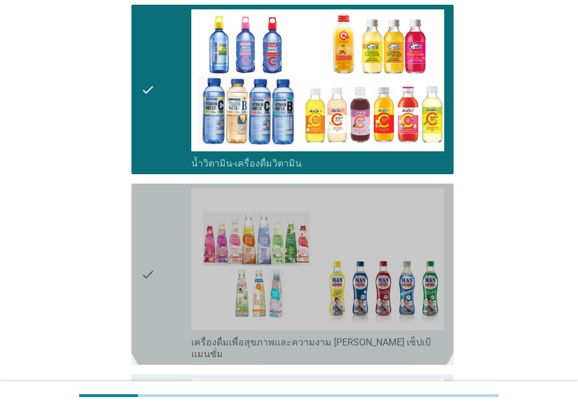
click at [141, 342] on div "check check_box_outline_blank เครื่องดื่มเพื่อสุขภาพและความงาม [PERSON_NAME] เซ…" at bounding box center [293, 274] width 322 height 181
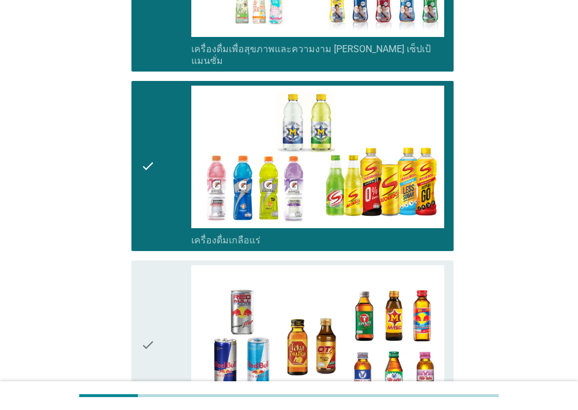
click at [142, 351] on icon "check" at bounding box center [148, 345] width 14 height 160
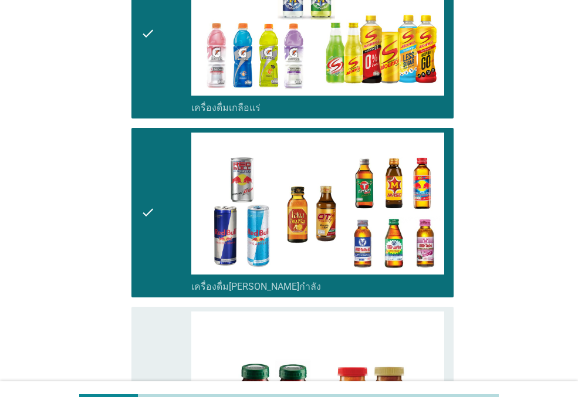
scroll to position [2290, 0]
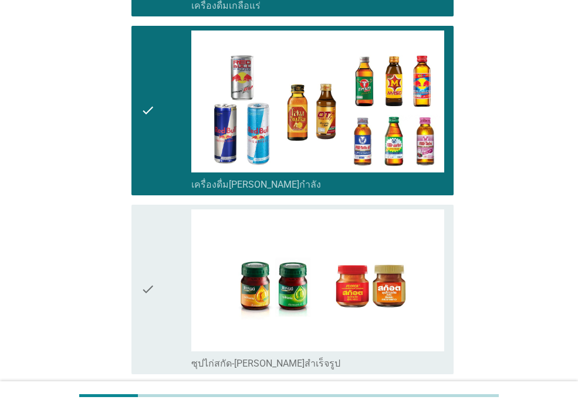
click at [142, 336] on icon "check" at bounding box center [148, 290] width 14 height 160
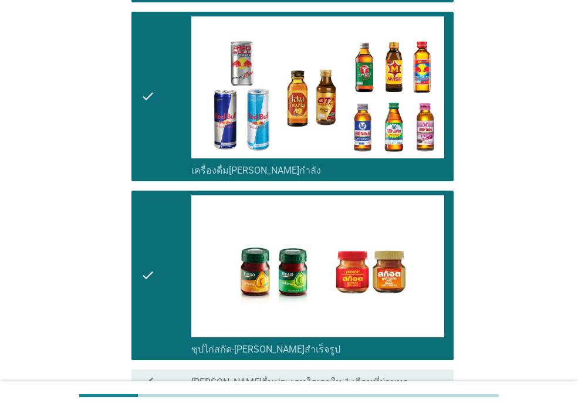
scroll to position [2401, 0]
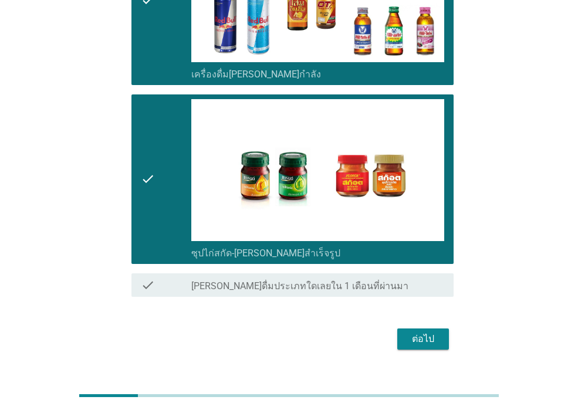
click at [420, 332] on div "ต่อไป" at bounding box center [423, 339] width 33 height 14
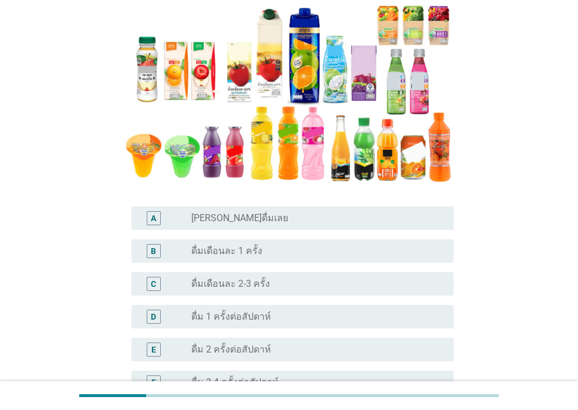
scroll to position [235, 0]
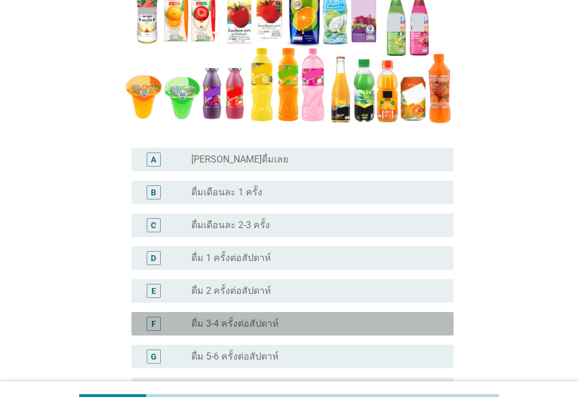
click at [308, 329] on div "radio_button_unchecked ดื่ม 3-4 ครั้งต่อสัปดาห์" at bounding box center [313, 324] width 244 height 12
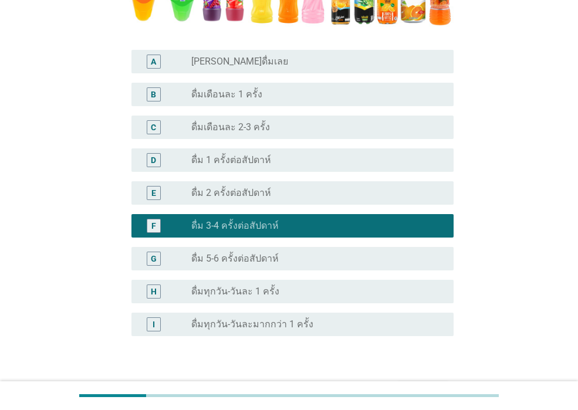
scroll to position [410, 0]
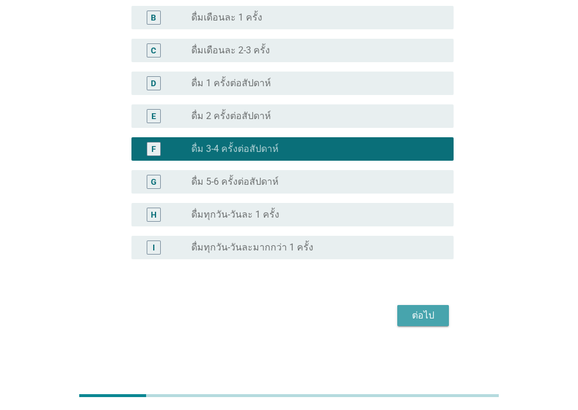
click at [416, 321] on div "ต่อไป" at bounding box center [423, 316] width 33 height 14
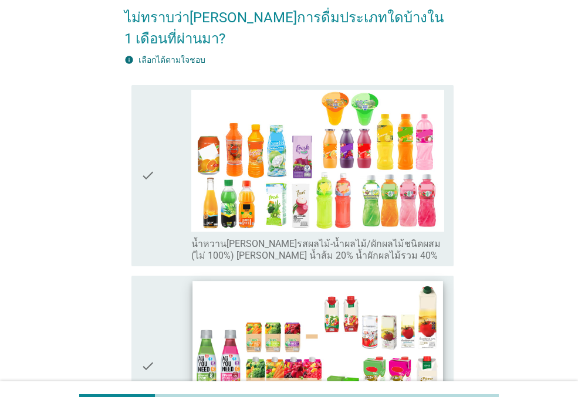
scroll to position [0, 0]
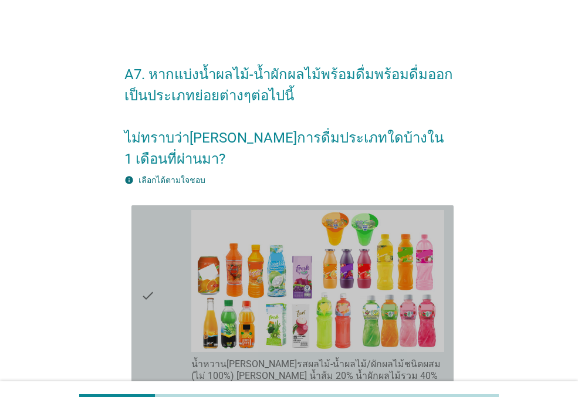
click at [170, 233] on div "check" at bounding box center [166, 296] width 51 height 172
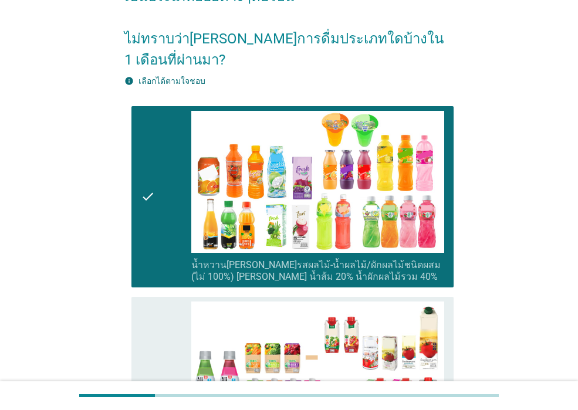
scroll to position [176, 0]
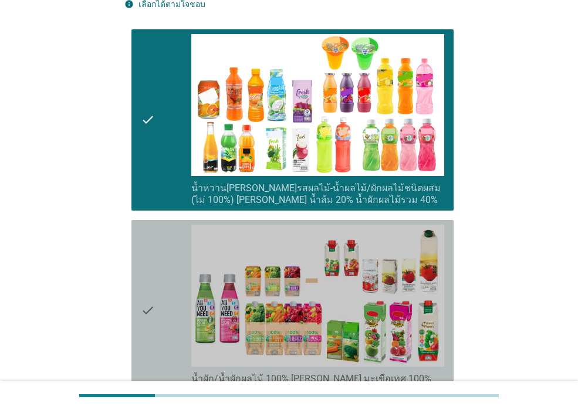
click at [161, 233] on div "check" at bounding box center [166, 311] width 51 height 172
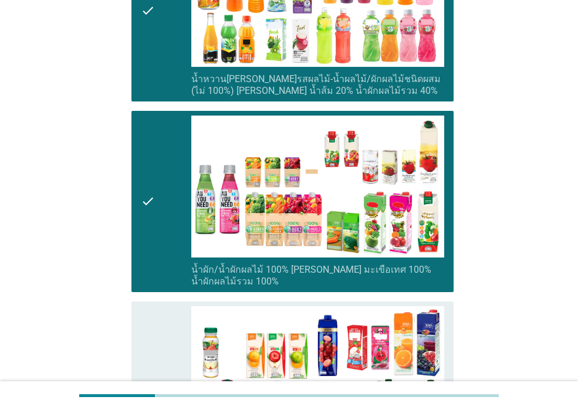
scroll to position [411, 0]
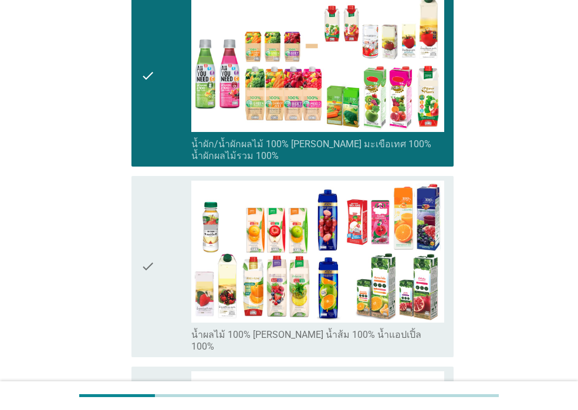
click at [164, 240] on div "check" at bounding box center [166, 267] width 51 height 172
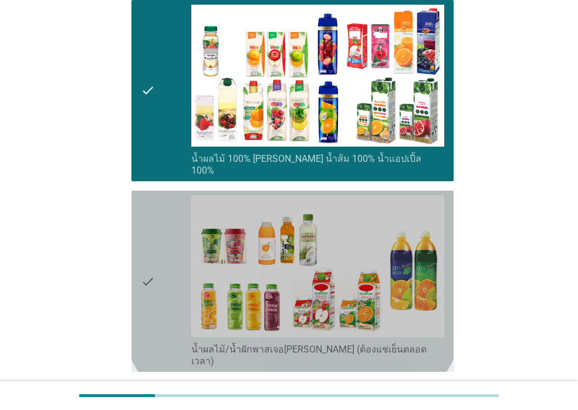
click at [166, 244] on div "check" at bounding box center [166, 282] width 51 height 172
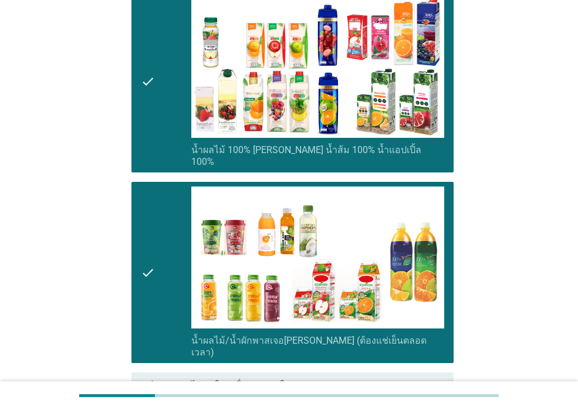
scroll to position [708, 0]
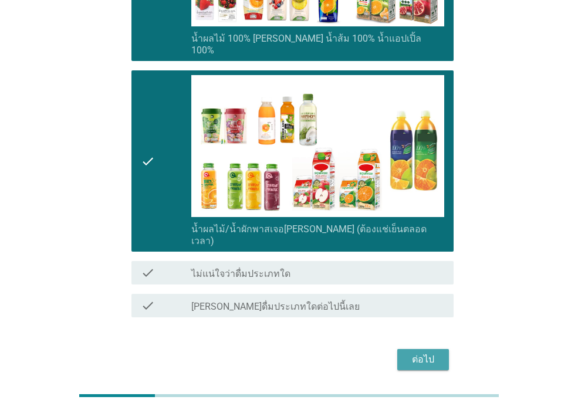
click at [413, 353] on div "ต่อไป" at bounding box center [423, 360] width 33 height 14
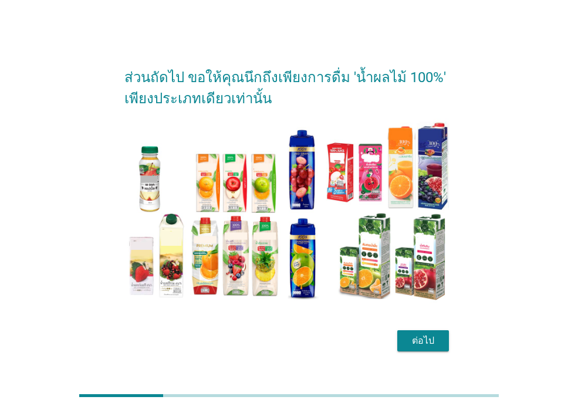
scroll to position [29, 0]
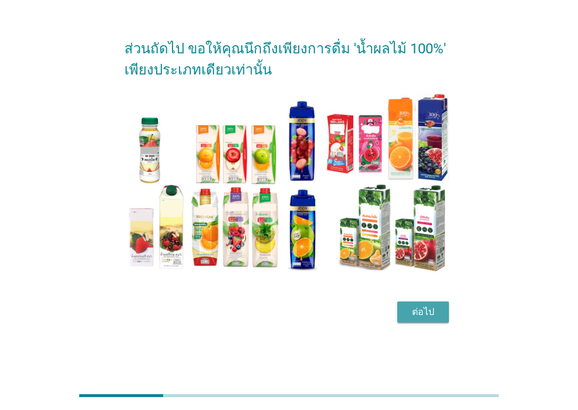
click at [404, 312] on button "ต่อไป" at bounding box center [424, 312] width 52 height 21
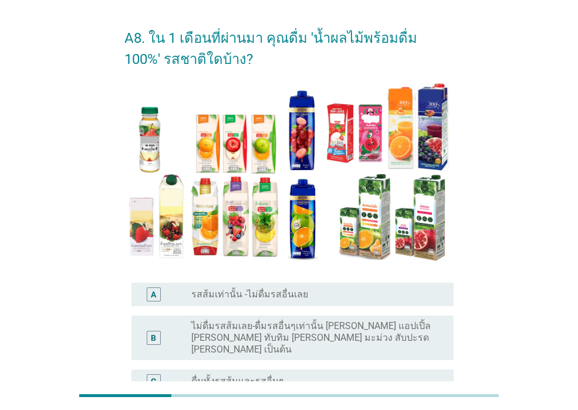
scroll to position [117, 0]
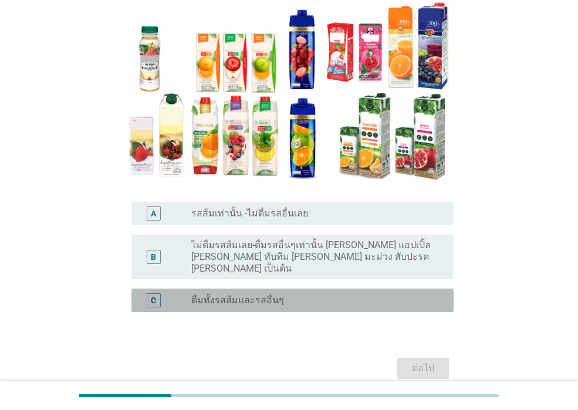
click at [312, 295] on div "radio_button_unchecked ดื่มทั้งรสส้มและรสอื่นๆ" at bounding box center [317, 301] width 253 height 14
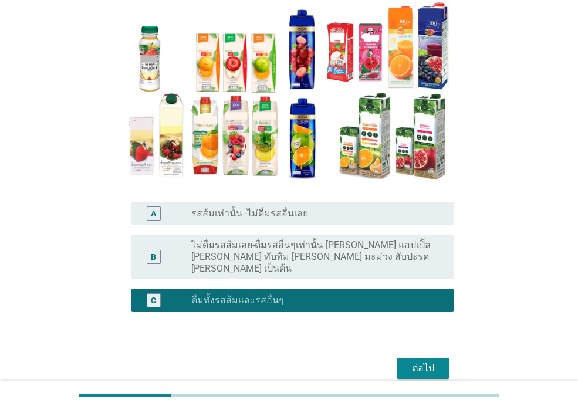
click at [446, 362] on button "ต่อไป" at bounding box center [424, 368] width 52 height 21
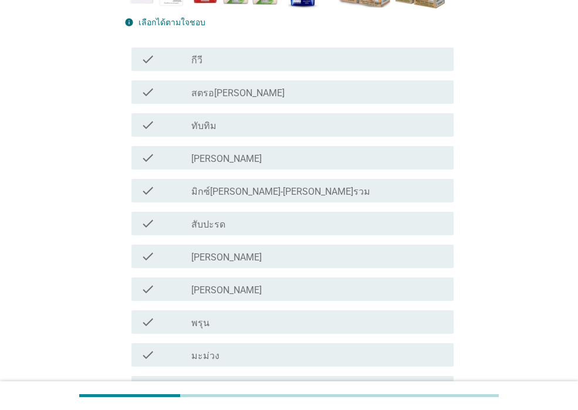
scroll to position [294, 0]
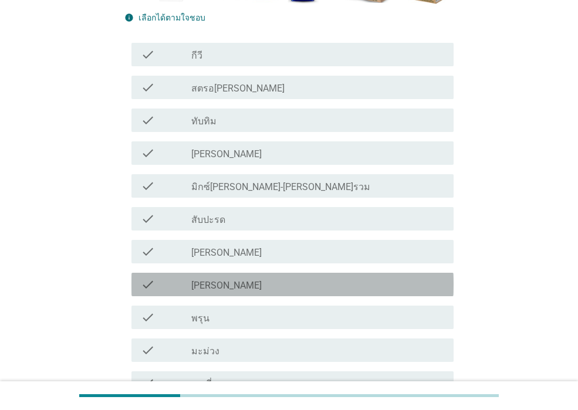
click at [278, 285] on div "check_box_outline_blank [PERSON_NAME]" at bounding box center [317, 285] width 253 height 14
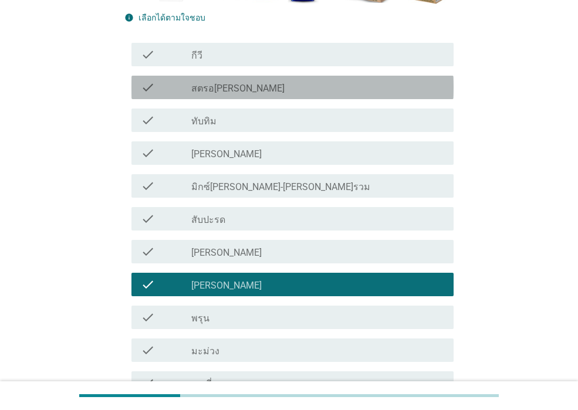
click at [305, 88] on div "check_box_outline_blank สตรอ[PERSON_NAME]" at bounding box center [317, 87] width 253 height 14
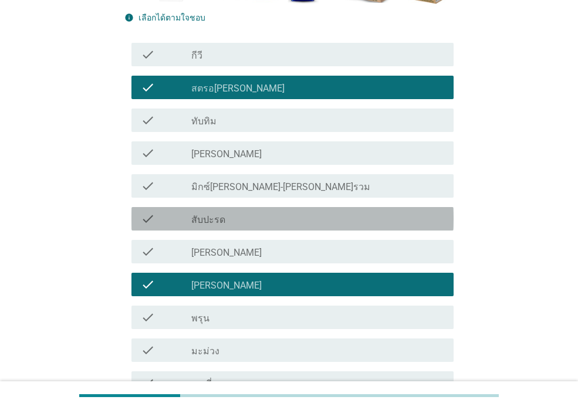
click at [302, 217] on div "check_box_outline_blank สับปะรด" at bounding box center [317, 219] width 253 height 14
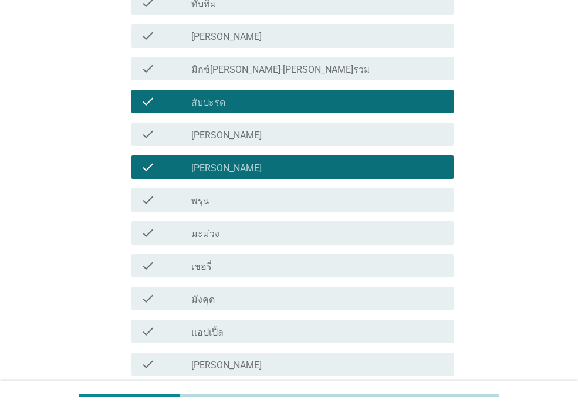
scroll to position [470, 0]
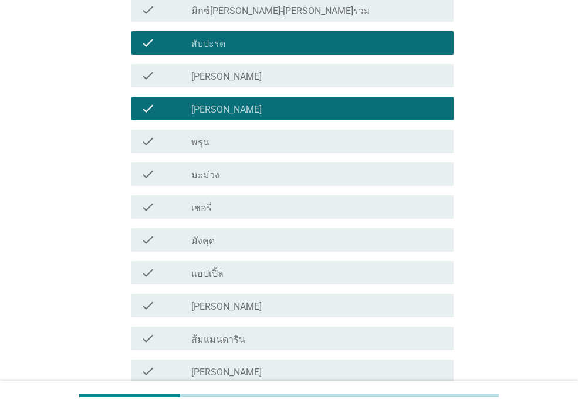
click at [259, 277] on div "check_box_outline_blank แอปเปิ้ล" at bounding box center [317, 273] width 253 height 14
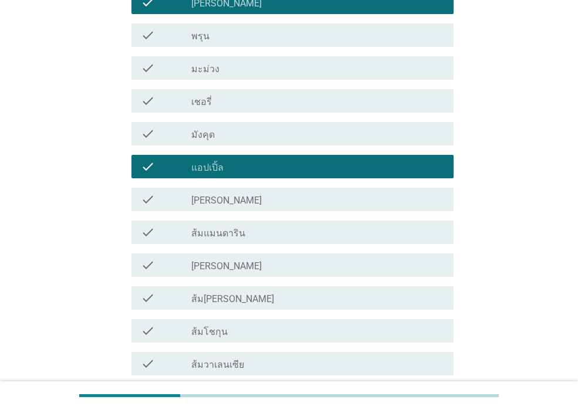
scroll to position [587, 0]
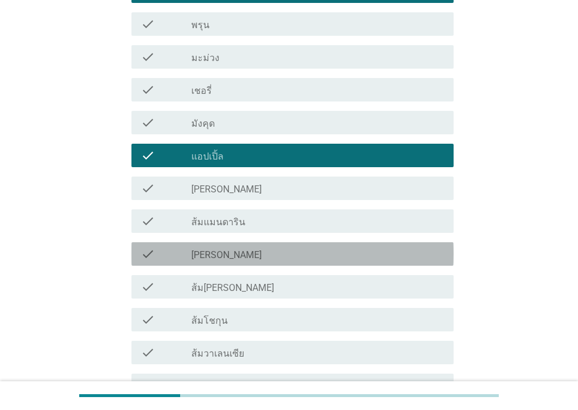
click at [255, 256] on div "check_box_outline_blank [PERSON_NAME]" at bounding box center [317, 254] width 253 height 14
